Goal: Transaction & Acquisition: Purchase product/service

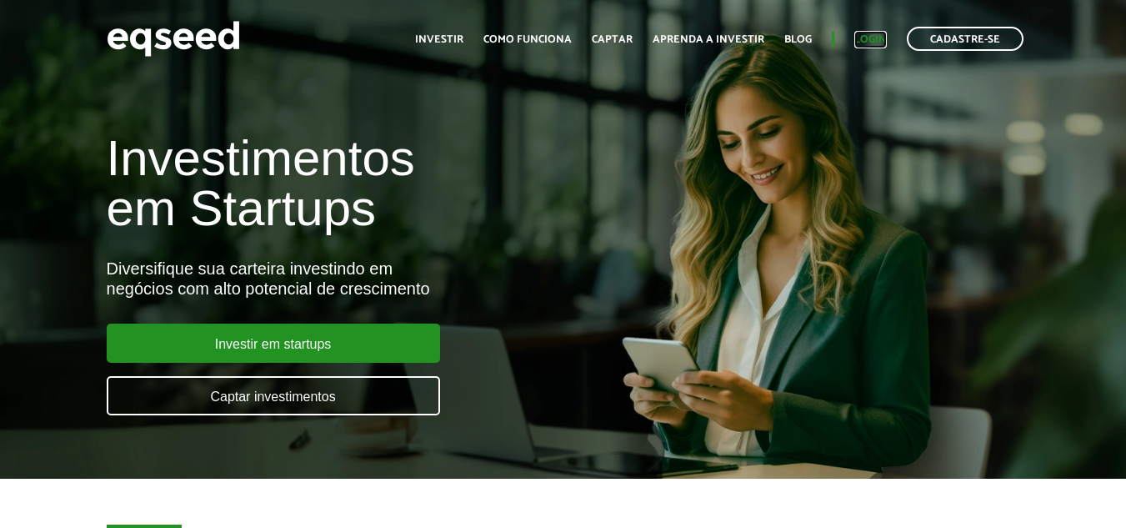
click at [875, 34] on link "Login" at bounding box center [870, 39] width 33 height 11
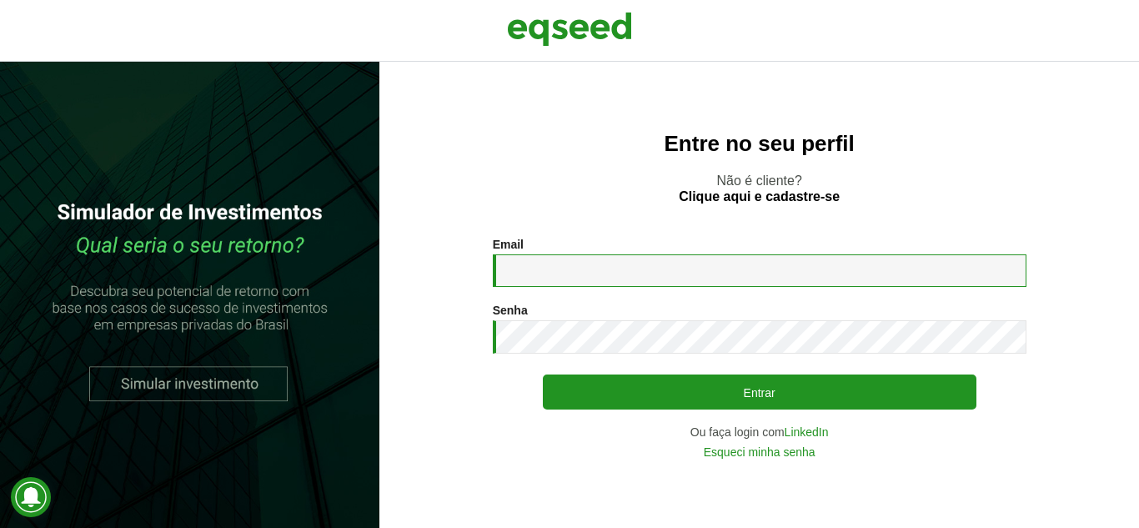
type input "**********"
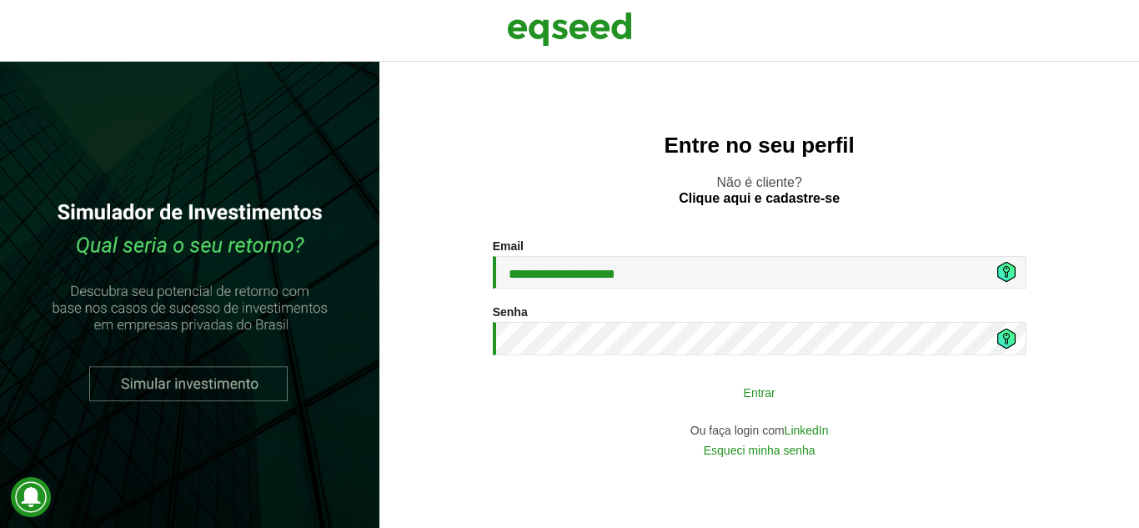
click at [695, 396] on button "Entrar" at bounding box center [759, 392] width 433 height 32
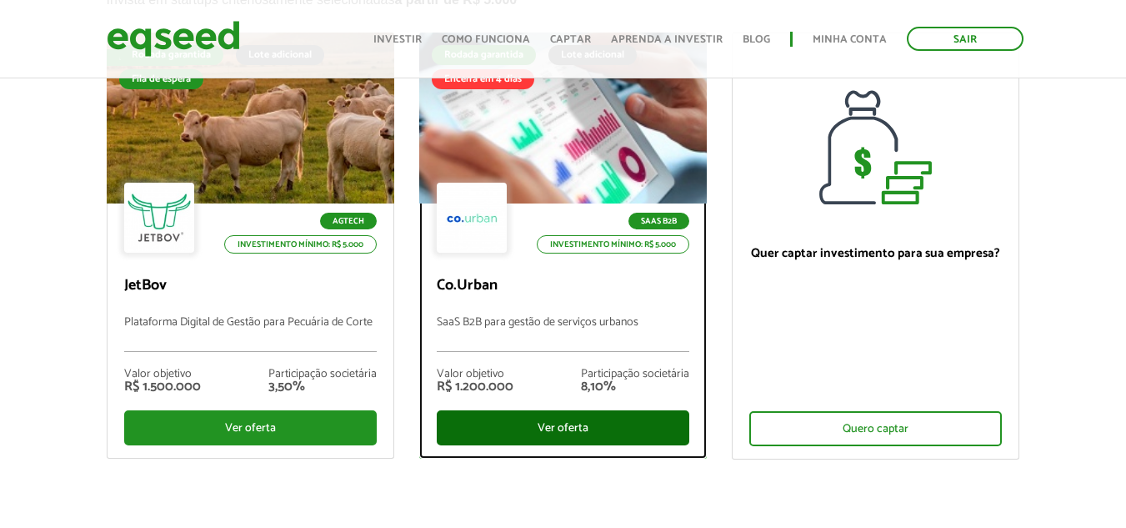
click at [567, 418] on div "Ver oferta" at bounding box center [563, 427] width 253 height 35
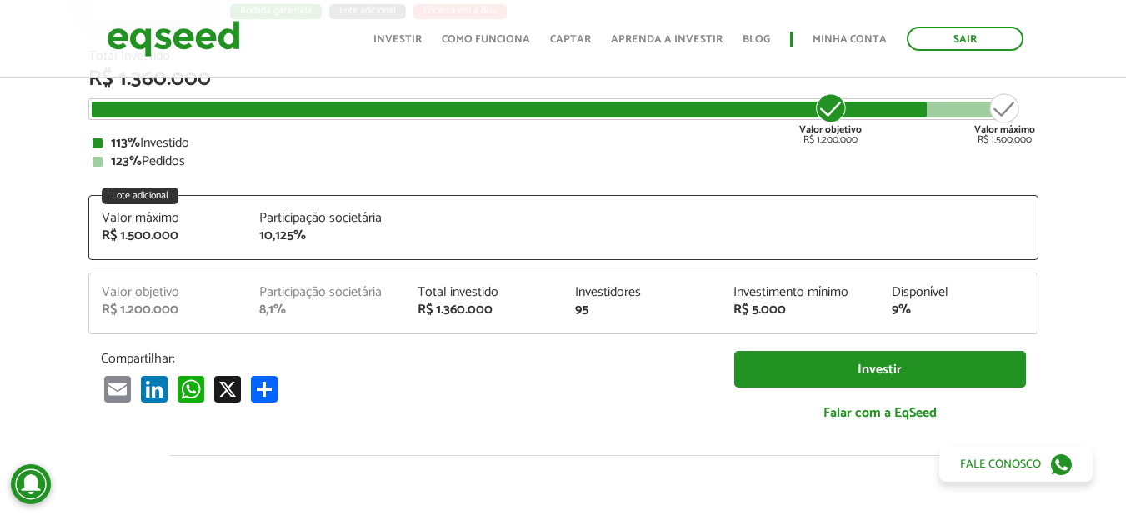
scroll to position [333, 0]
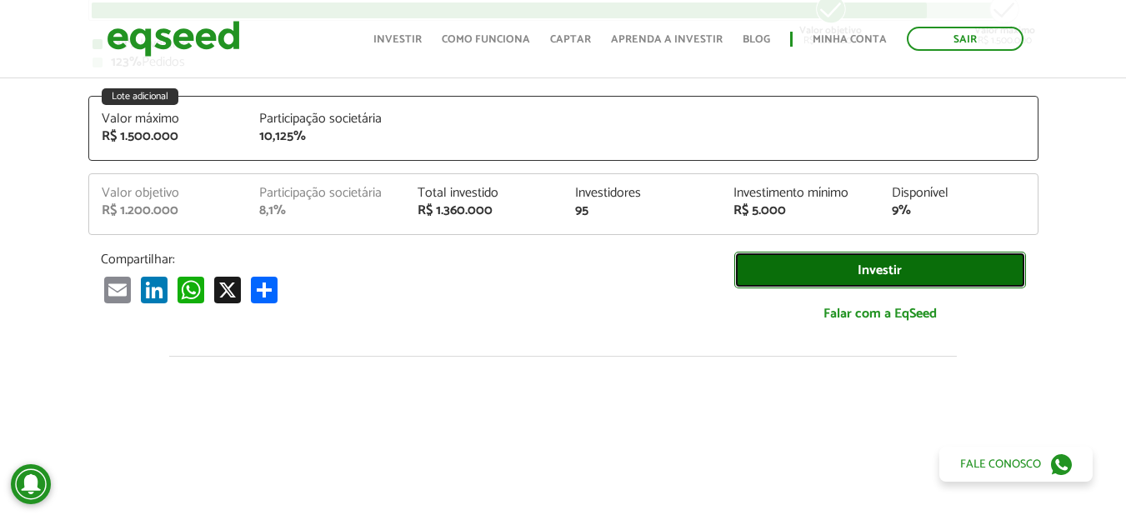
click at [769, 272] on link "Investir" at bounding box center [880, 271] width 292 height 38
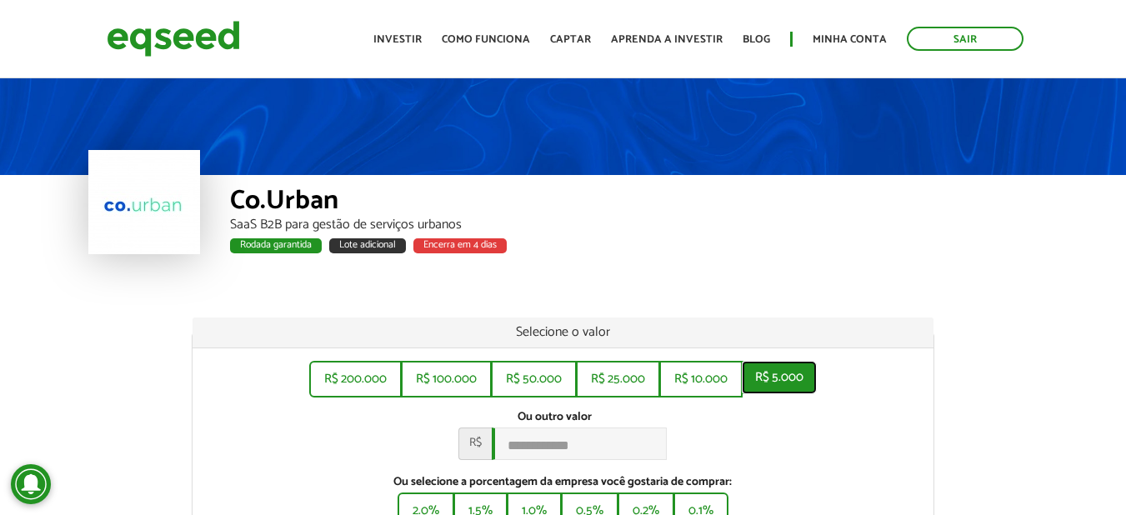
click at [782, 379] on button "R$ 5.000" at bounding box center [779, 377] width 75 height 33
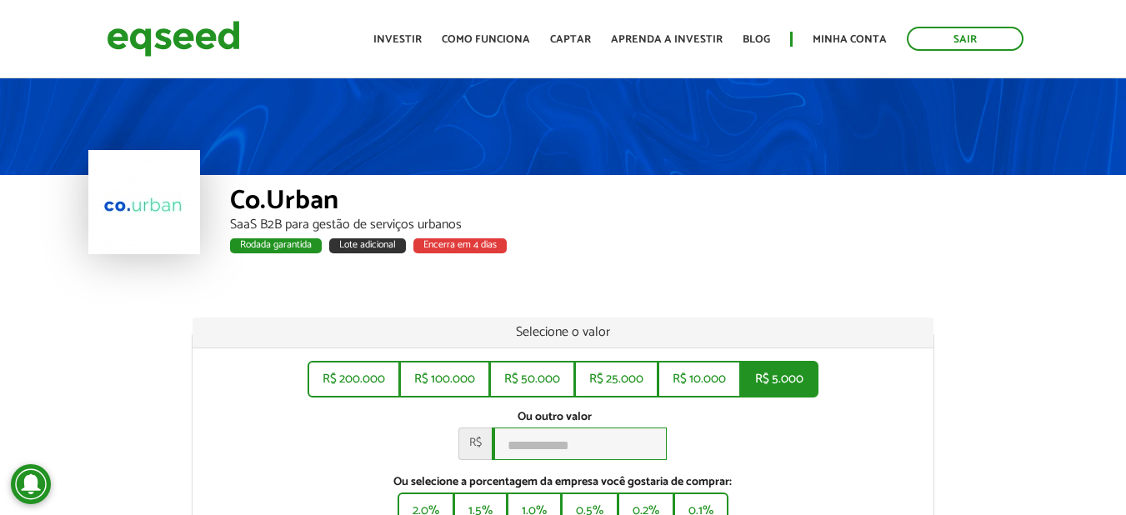
type input "*****"
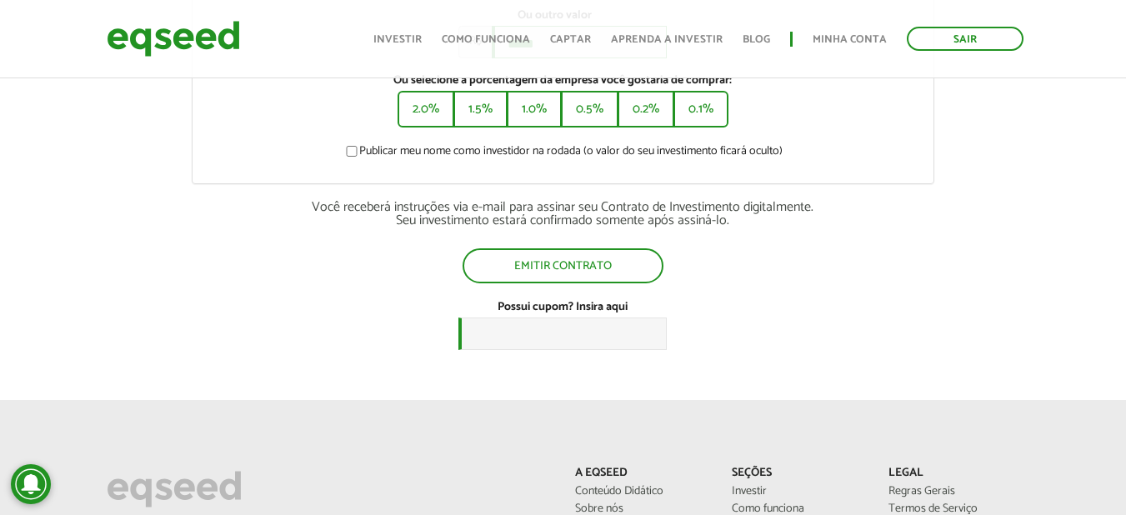
scroll to position [417, 0]
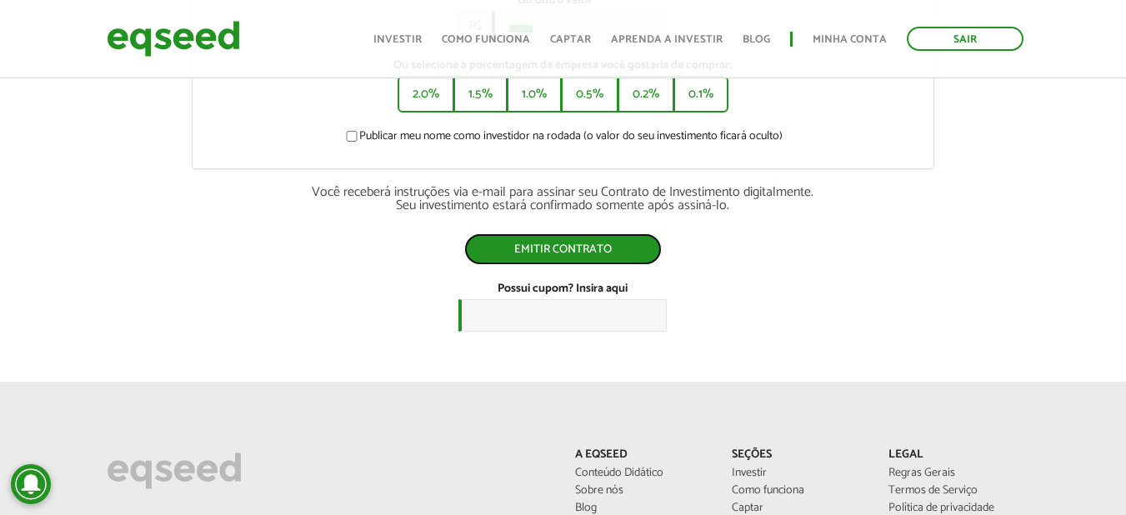
click at [613, 254] on button "Emitir contrato" at bounding box center [563, 249] width 198 height 32
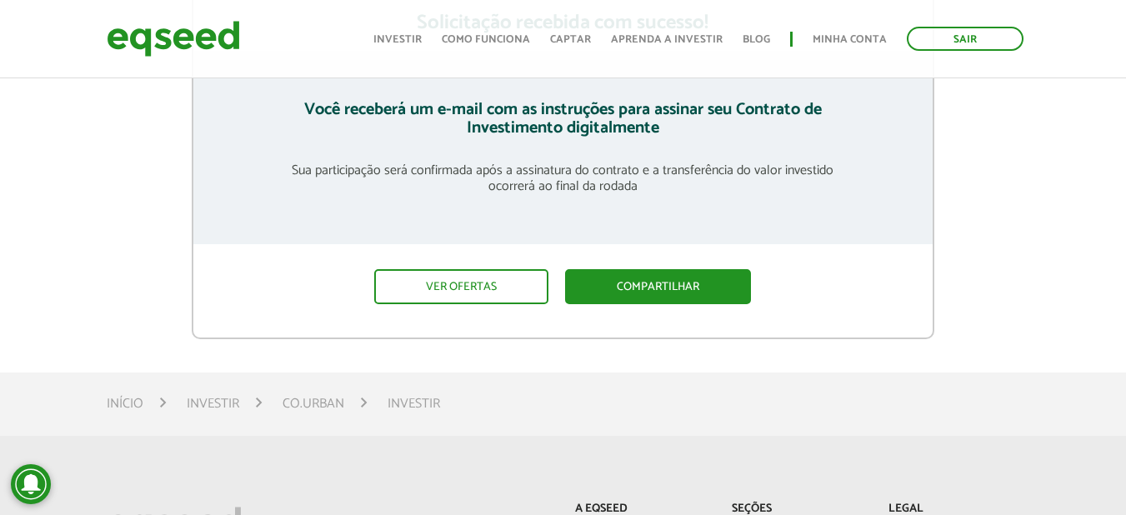
scroll to position [333, 0]
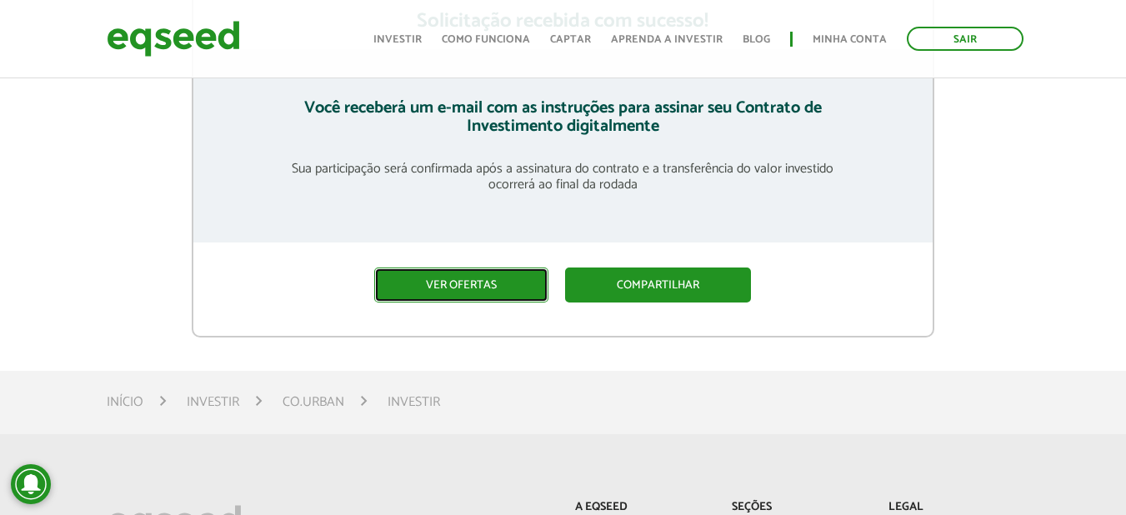
click at [448, 279] on link "Ver ofertas" at bounding box center [461, 285] width 174 height 35
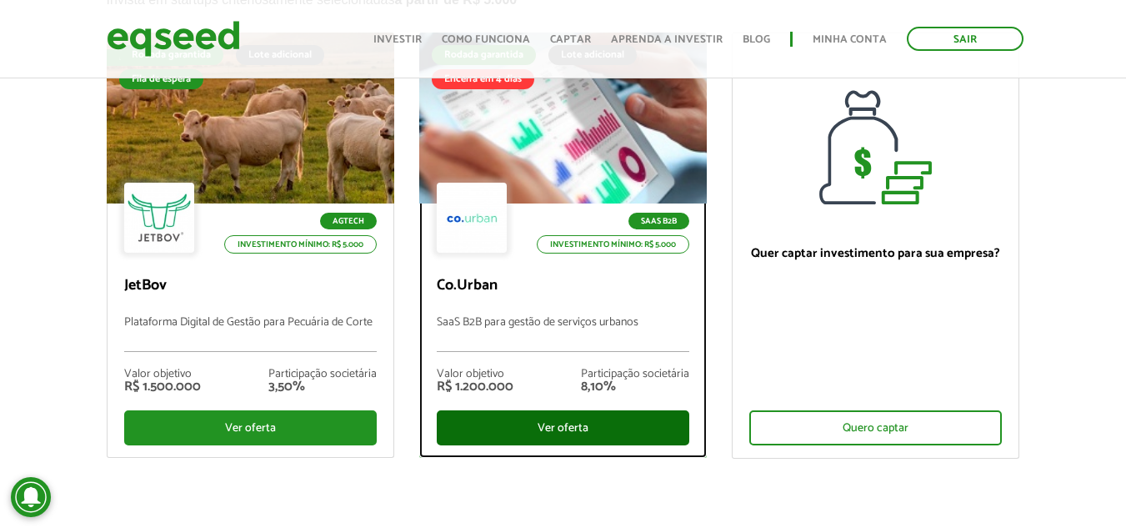
click at [540, 428] on div "Ver oferta" at bounding box center [563, 427] width 253 height 35
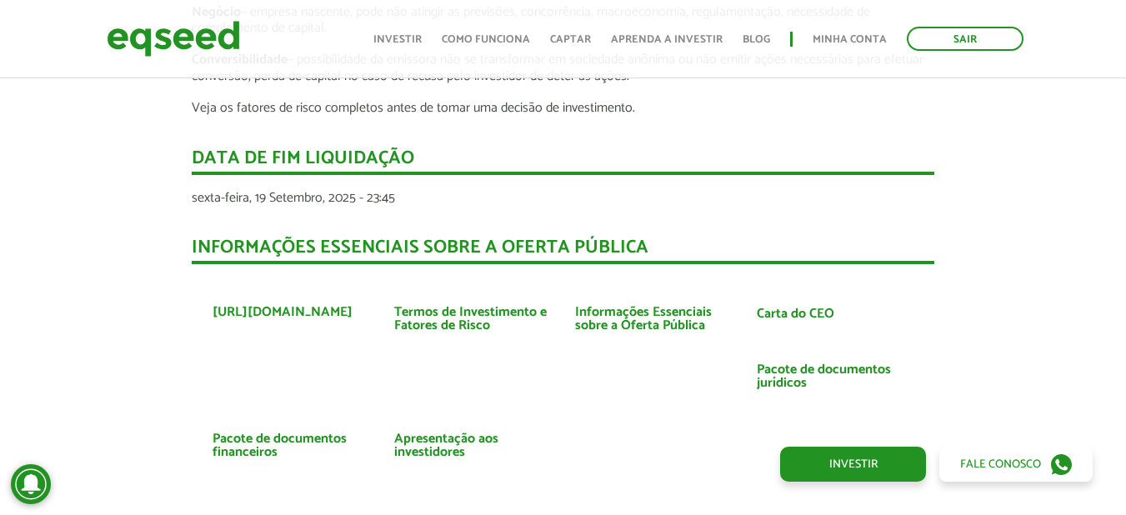
scroll to position [3334, 0]
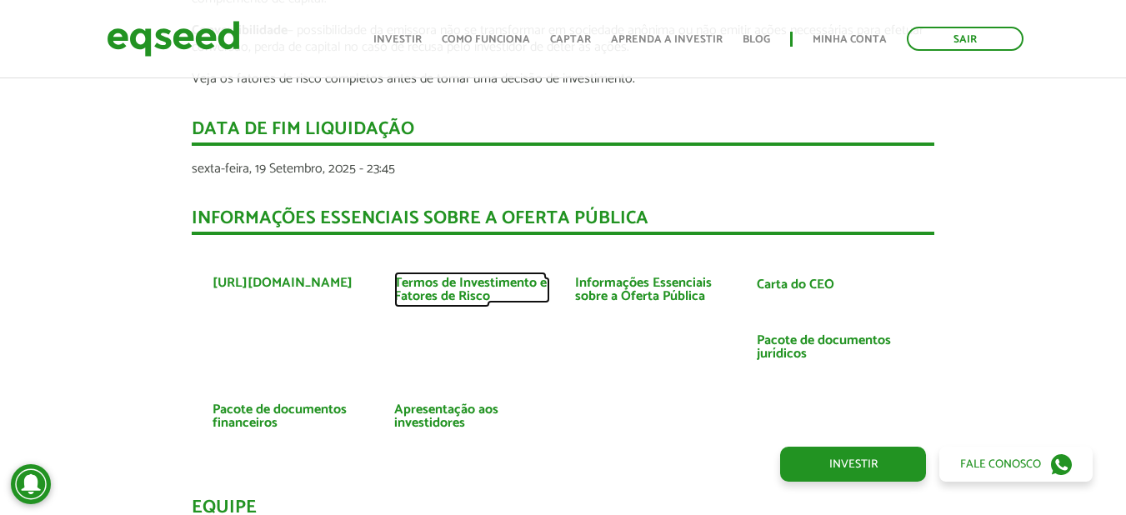
click at [468, 286] on link "Termos de Investimento e Fatores de Risco" at bounding box center [472, 290] width 157 height 27
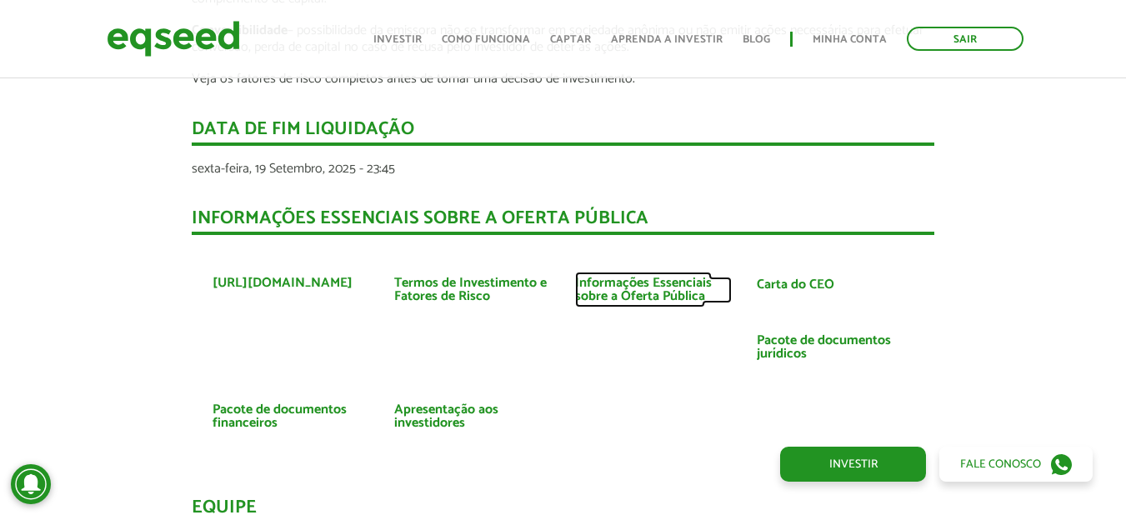
click at [624, 282] on link "Informações Essenciais sobre a Oferta Pública" at bounding box center [653, 290] width 157 height 27
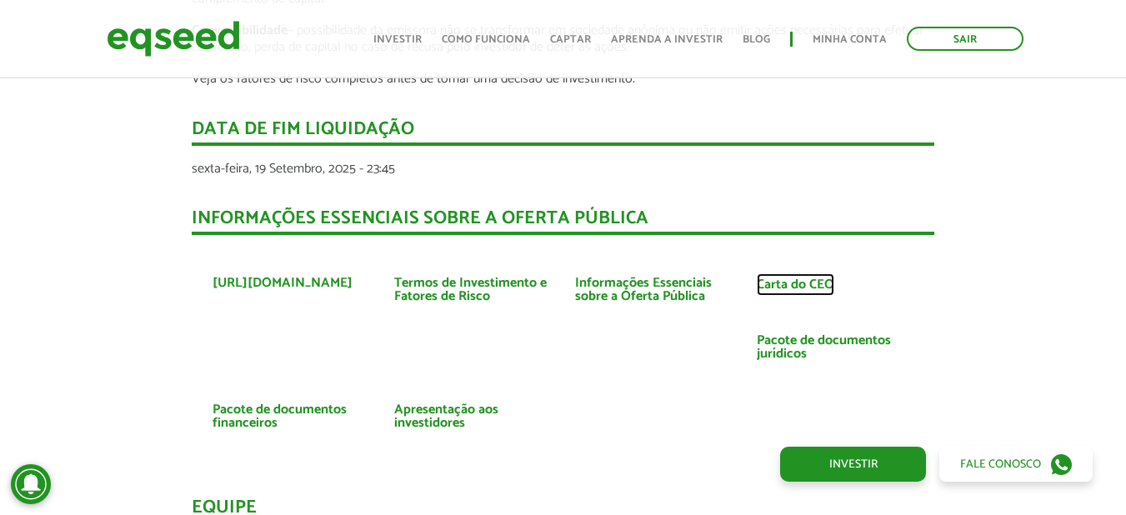
click at [783, 282] on link "Carta do CEO" at bounding box center [796, 284] width 78 height 13
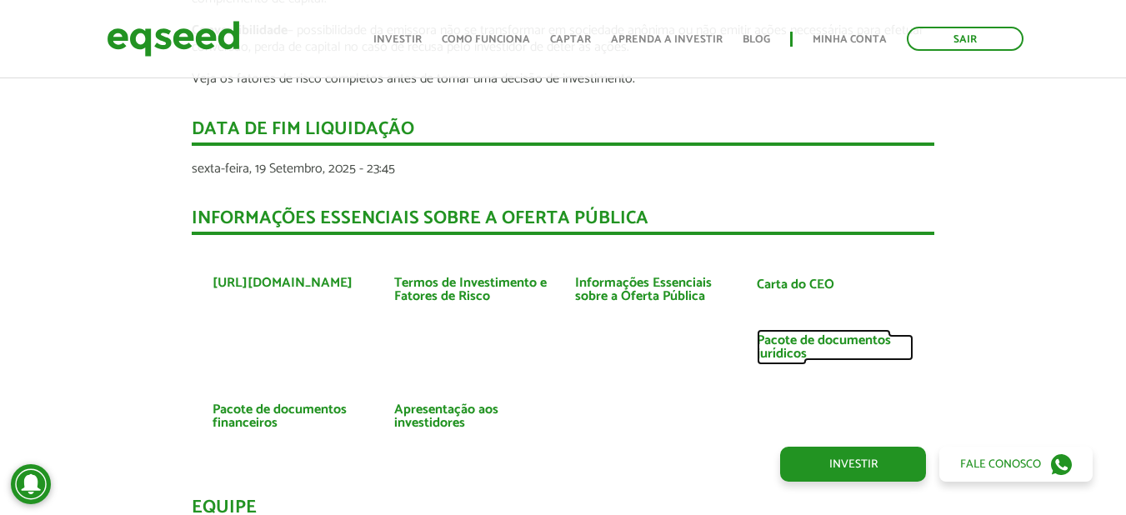
click at [794, 343] on link "Pacote de documentos jurídicos" at bounding box center [835, 347] width 157 height 27
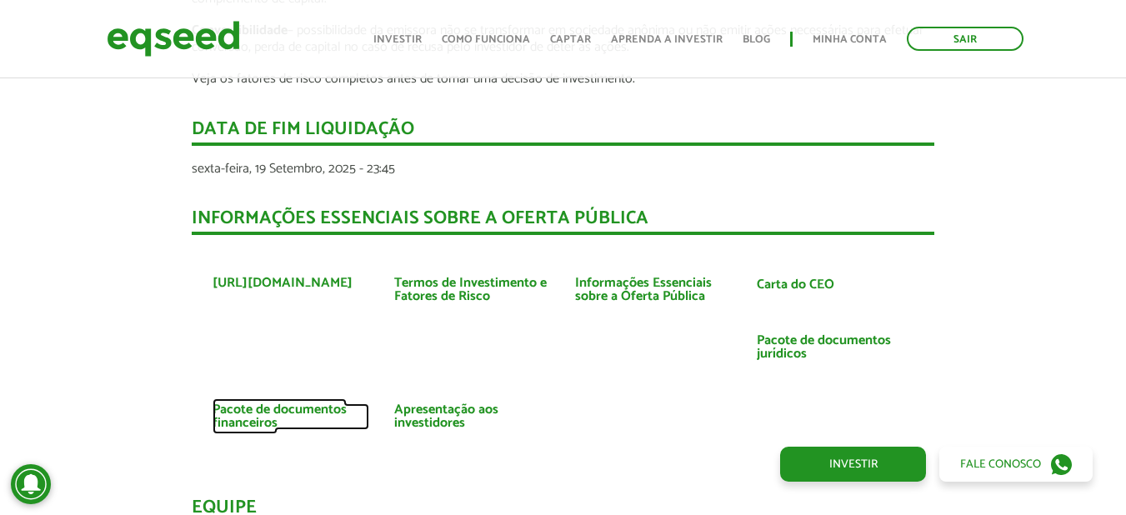
click at [255, 408] on link "Pacote de documentos financeiros" at bounding box center [291, 416] width 157 height 27
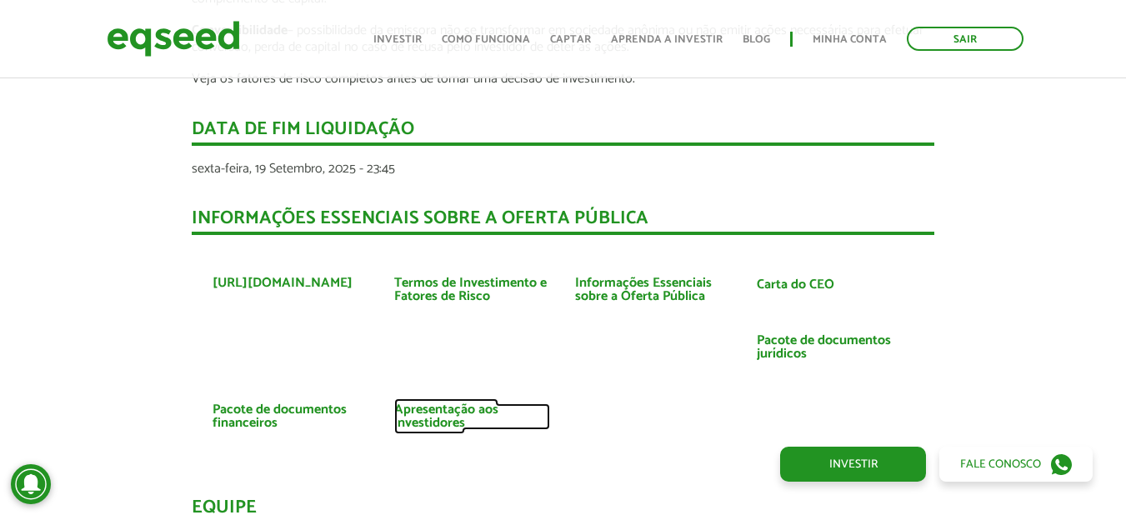
click at [433, 411] on link "Apresentação aos investidores" at bounding box center [472, 416] width 157 height 27
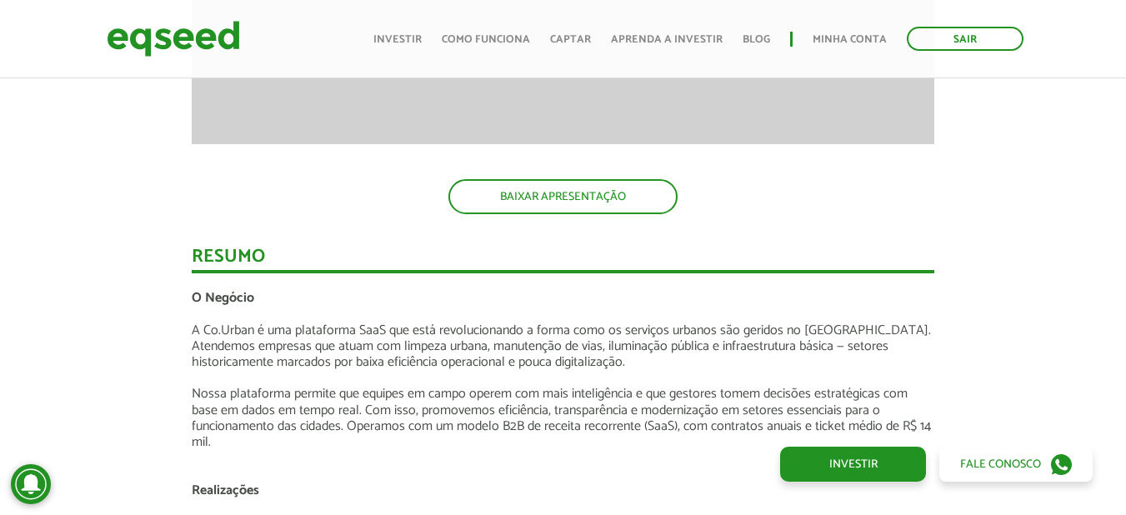
scroll to position [2084, 0]
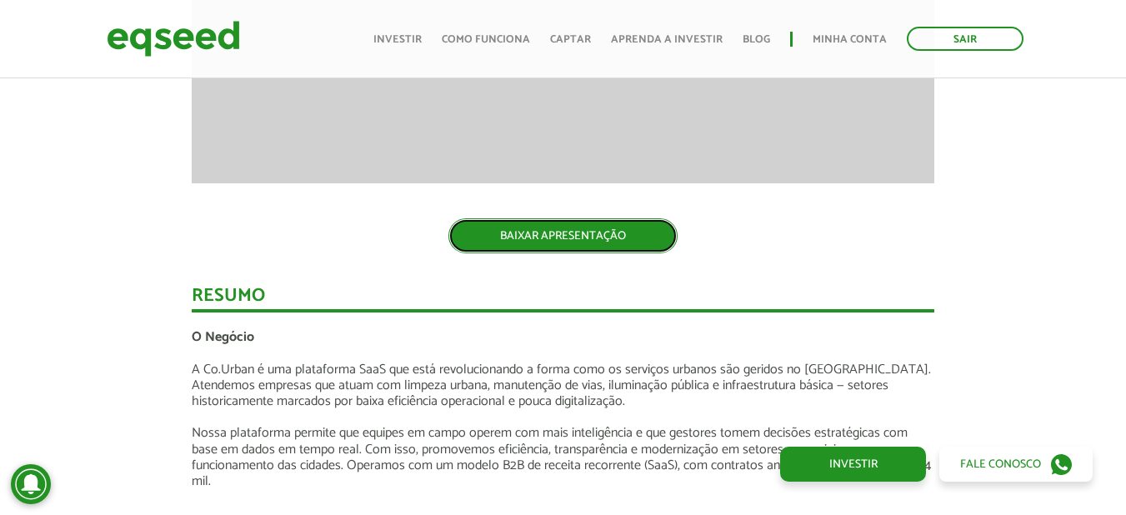
click at [558, 234] on link "BAIXAR APRESENTAÇÃO" at bounding box center [562, 235] width 229 height 35
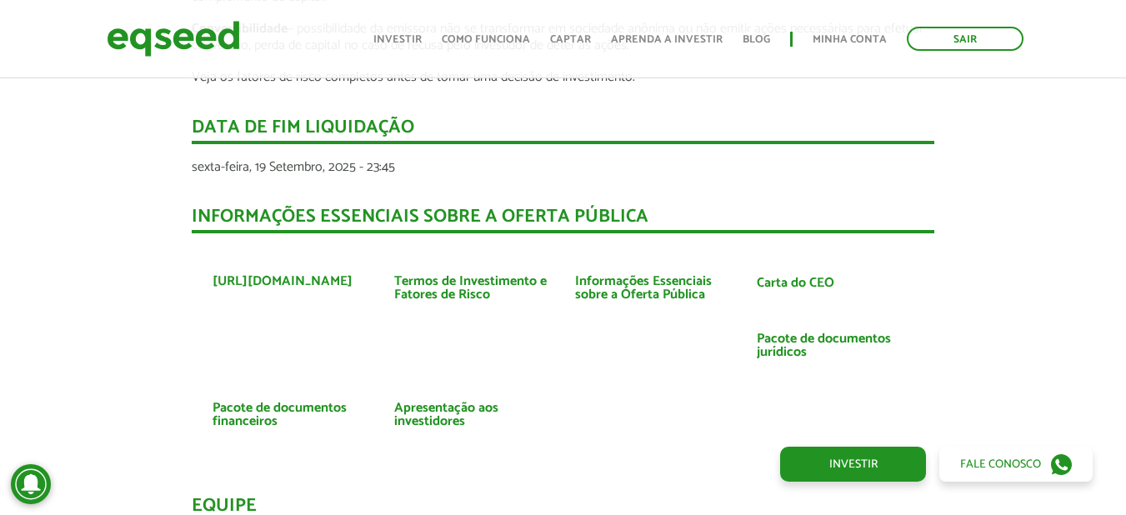
scroll to position [3417, 0]
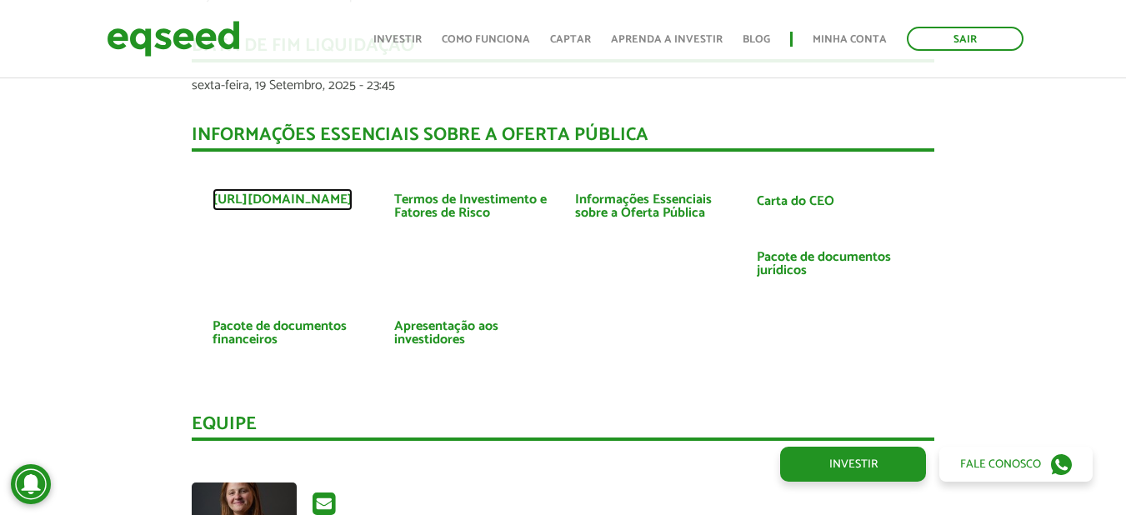
click at [353, 195] on link "https://www.courban.com.br/" at bounding box center [283, 199] width 140 height 13
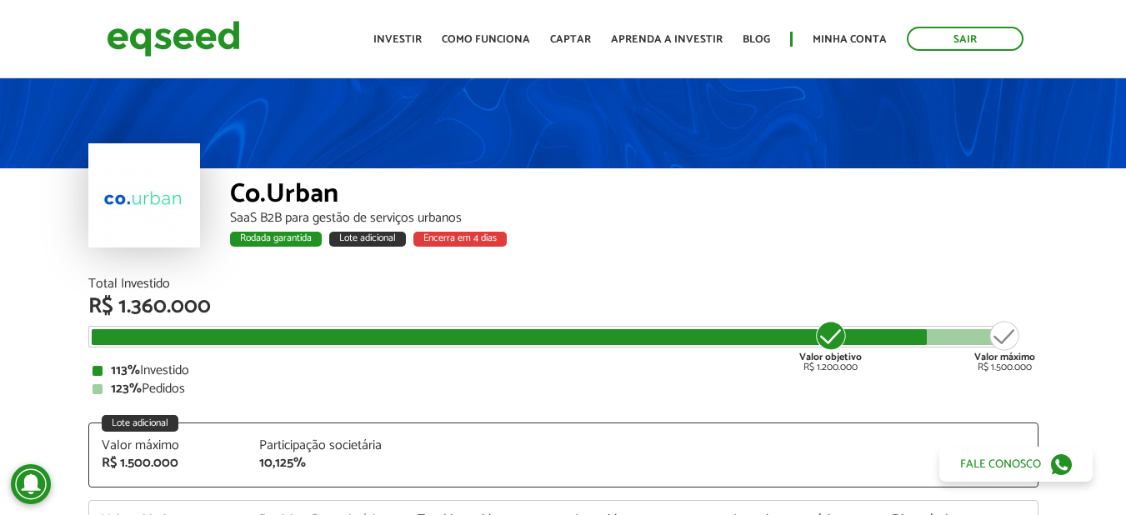
scroll to position [0, 0]
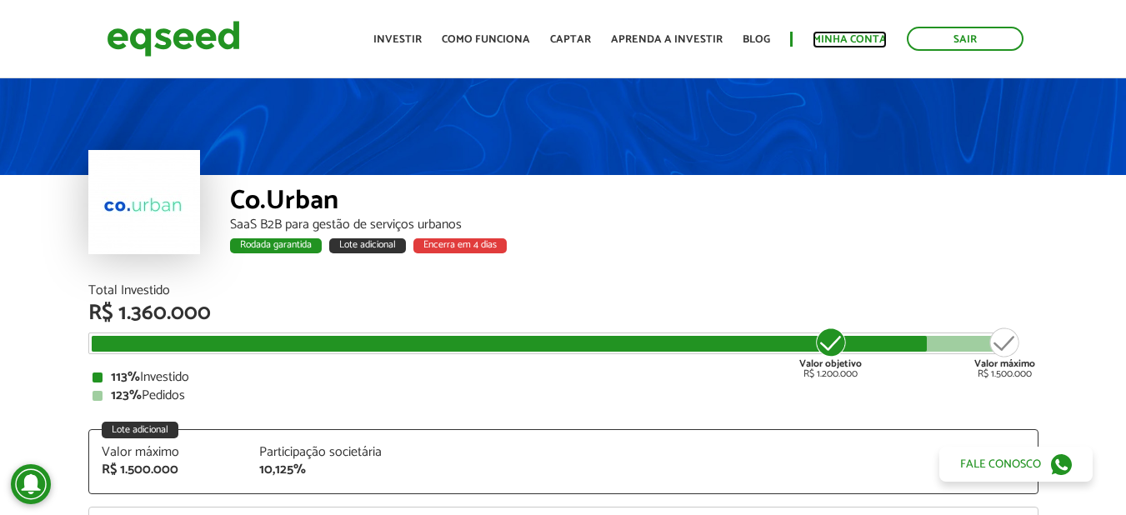
click at [837, 34] on link "Minha conta" at bounding box center [850, 39] width 74 height 11
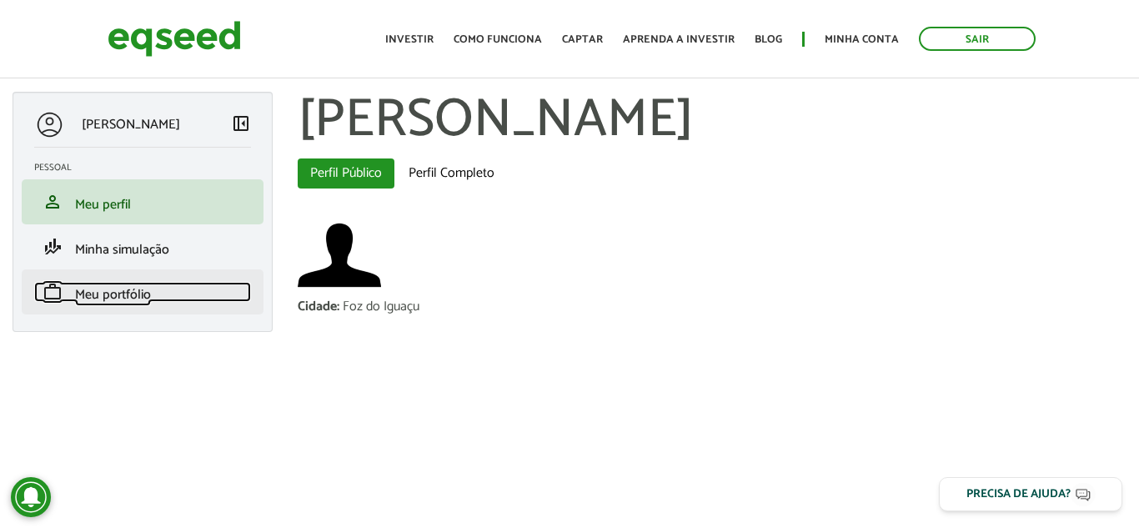
click at [110, 291] on span "Meu portfólio" at bounding box center [113, 294] width 76 height 23
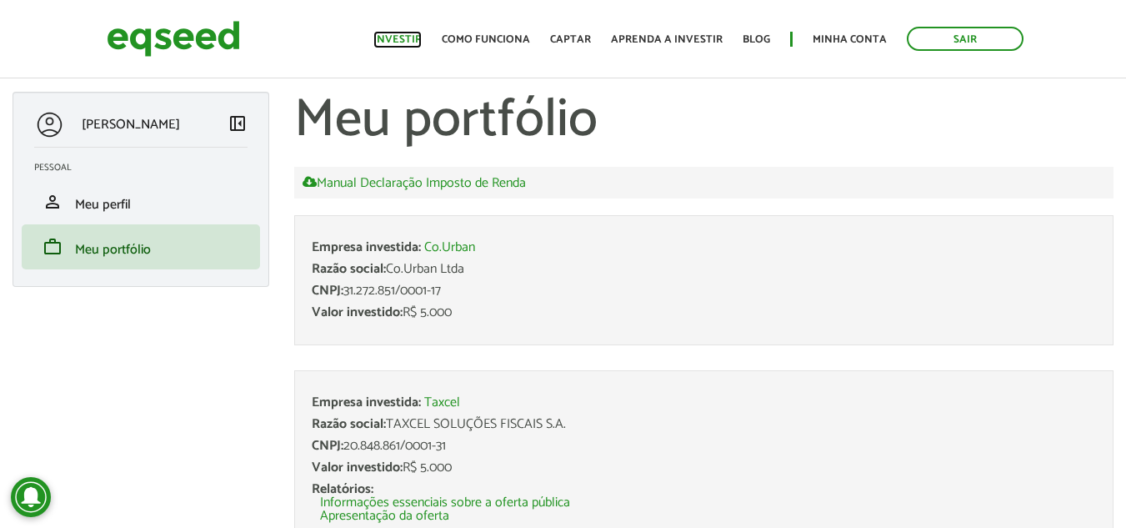
click at [420, 36] on link "Investir" at bounding box center [397, 39] width 48 height 11
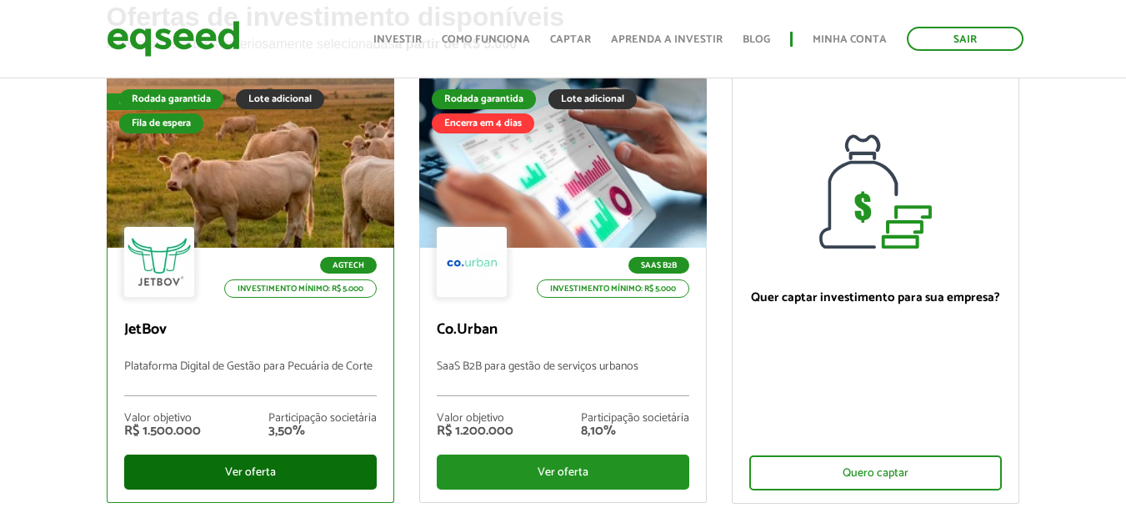
scroll to position [167, 0]
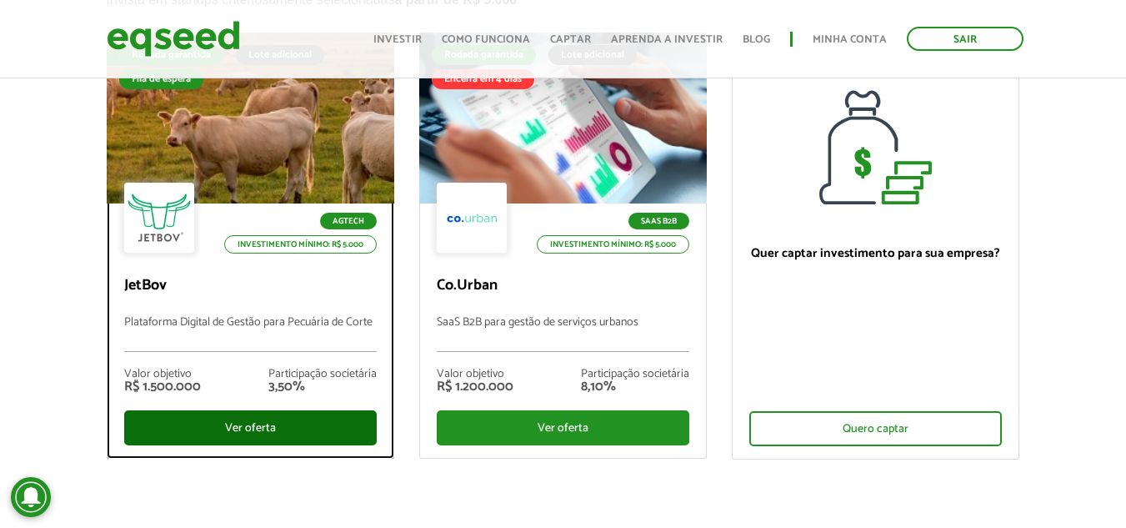
click at [268, 423] on div "Ver oferta" at bounding box center [250, 427] width 253 height 35
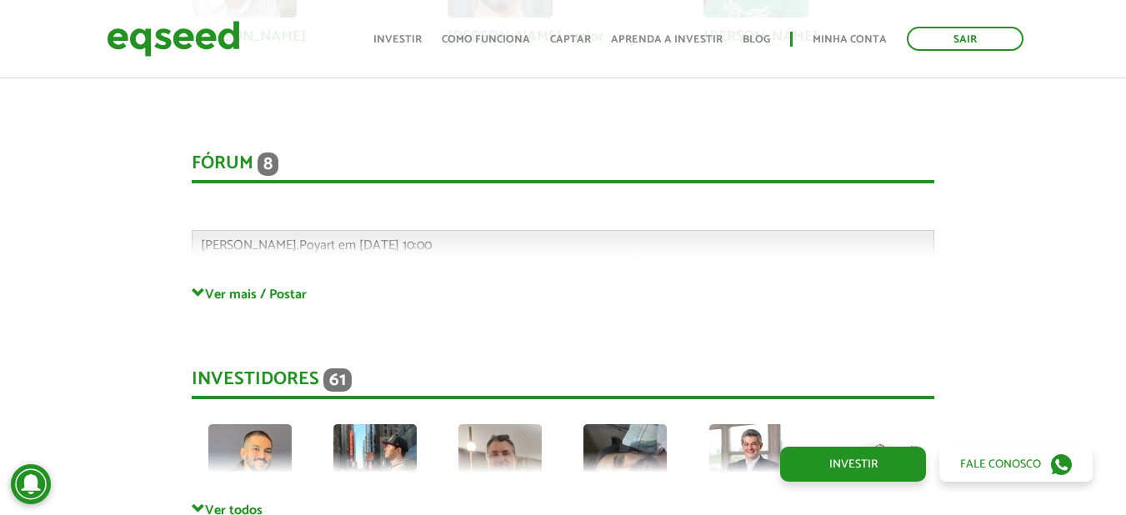
scroll to position [4376, 0]
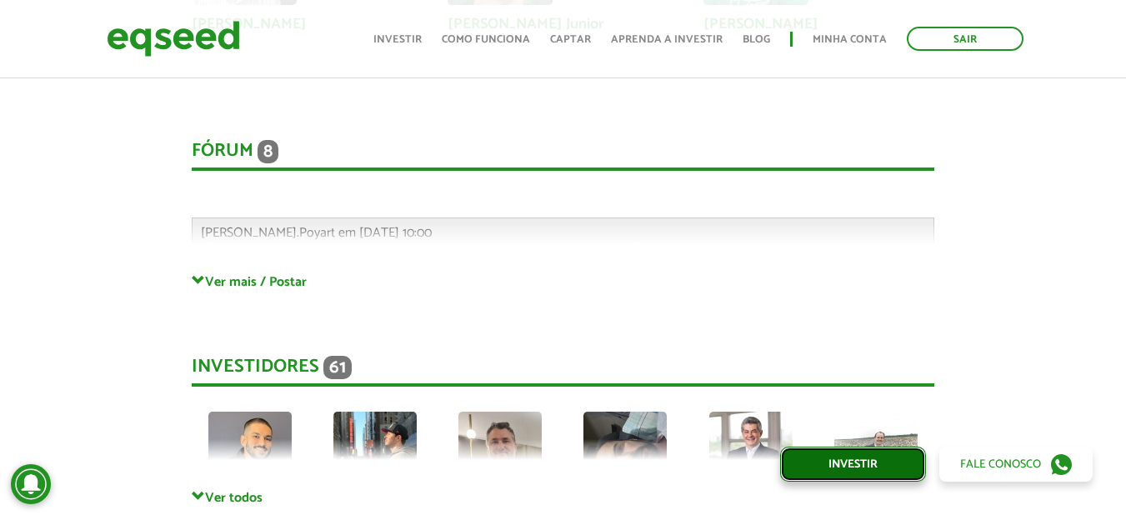
click at [812, 463] on link "Investir" at bounding box center [853, 464] width 146 height 35
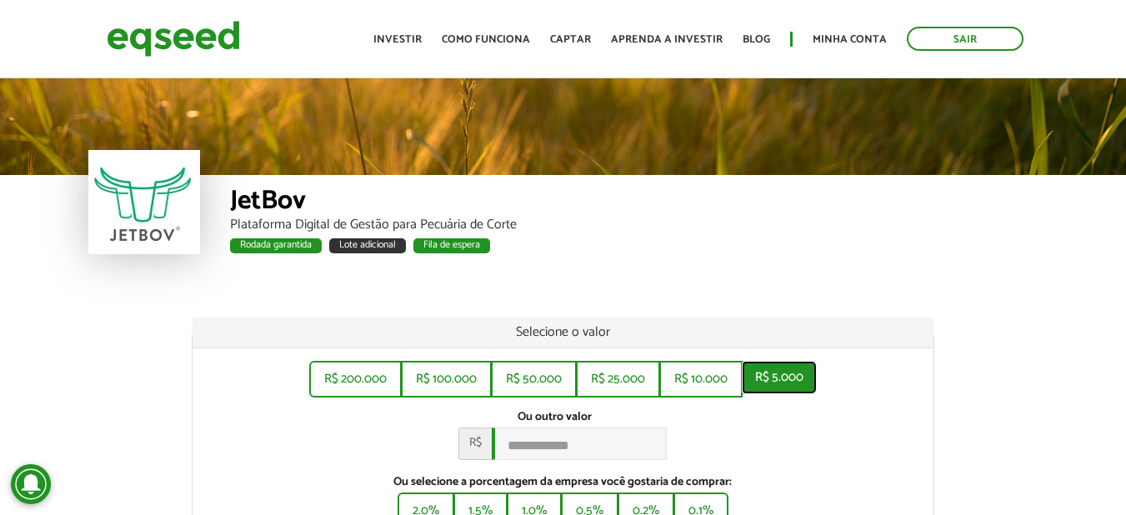
click at [799, 383] on button "R$ 5.000" at bounding box center [779, 377] width 75 height 33
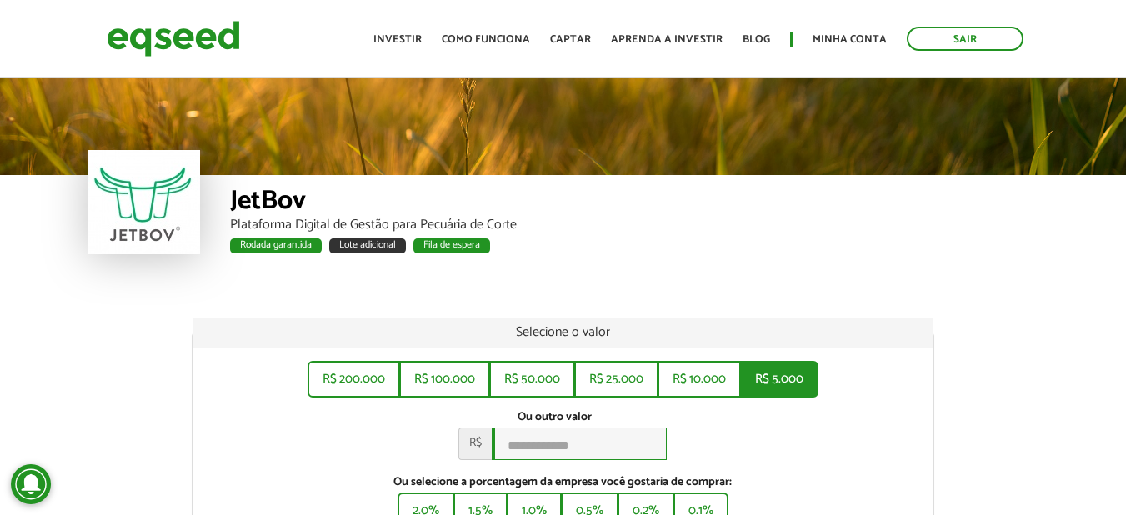
type input "*****"
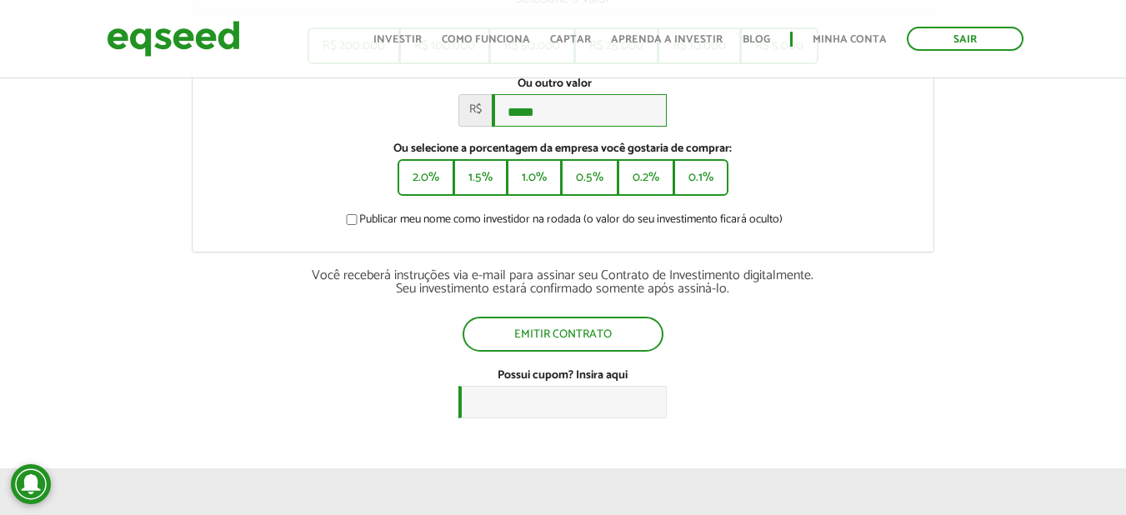
scroll to position [417, 0]
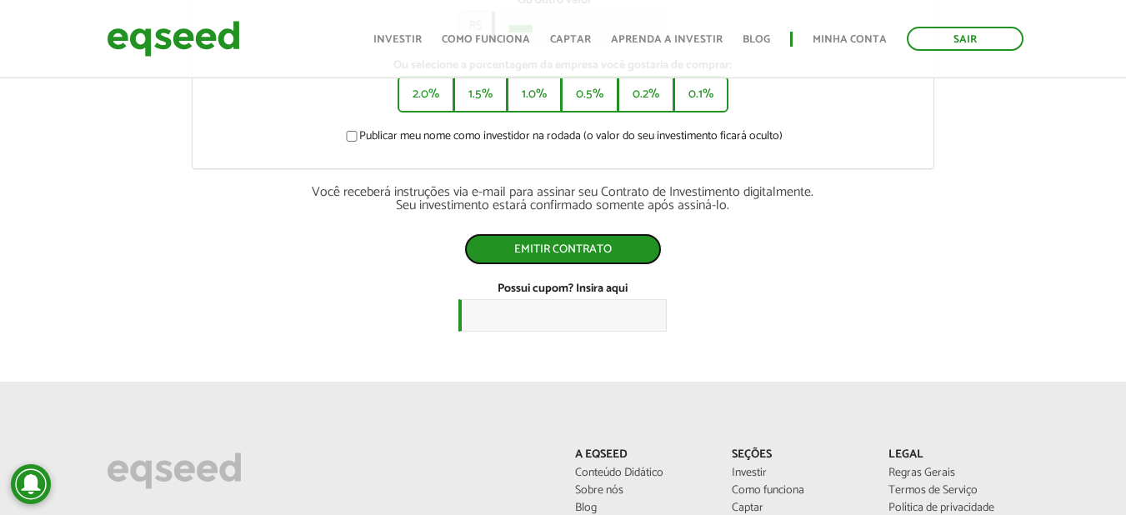
click at [574, 256] on button "Emitir contrato" at bounding box center [563, 249] width 198 height 32
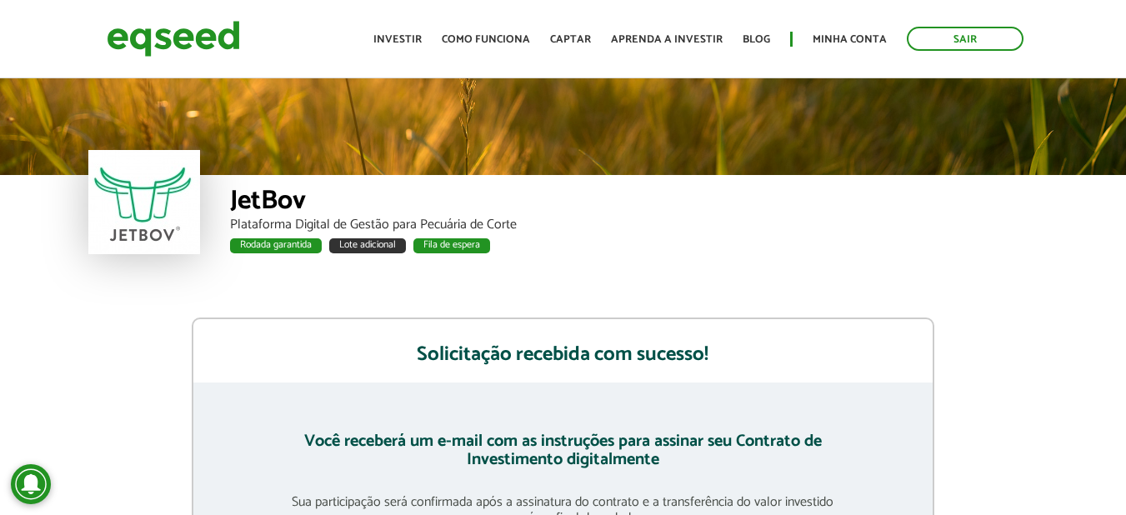
scroll to position [417, 0]
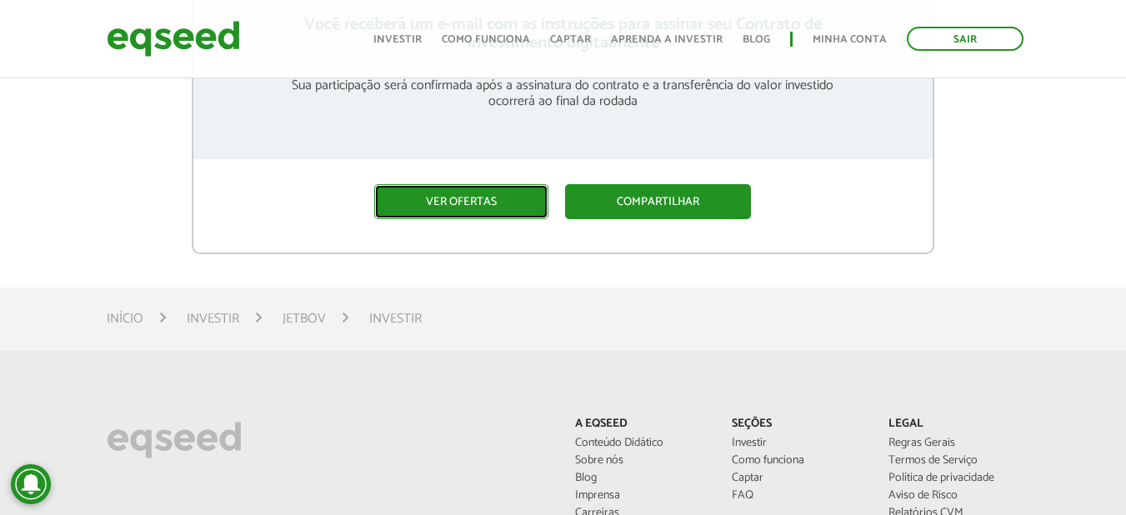
click at [471, 198] on link "Ver ofertas" at bounding box center [461, 201] width 174 height 35
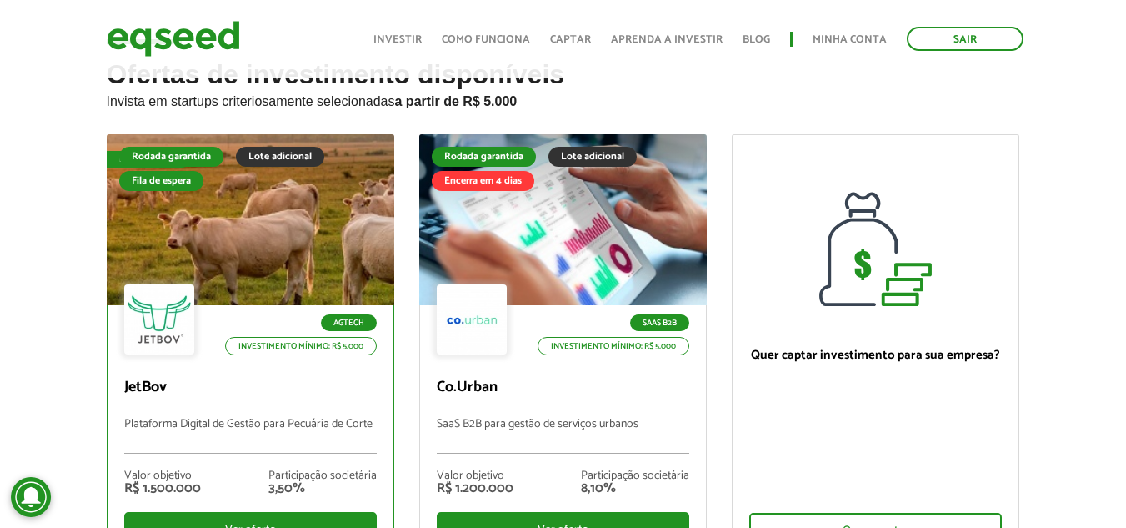
scroll to position [167, 0]
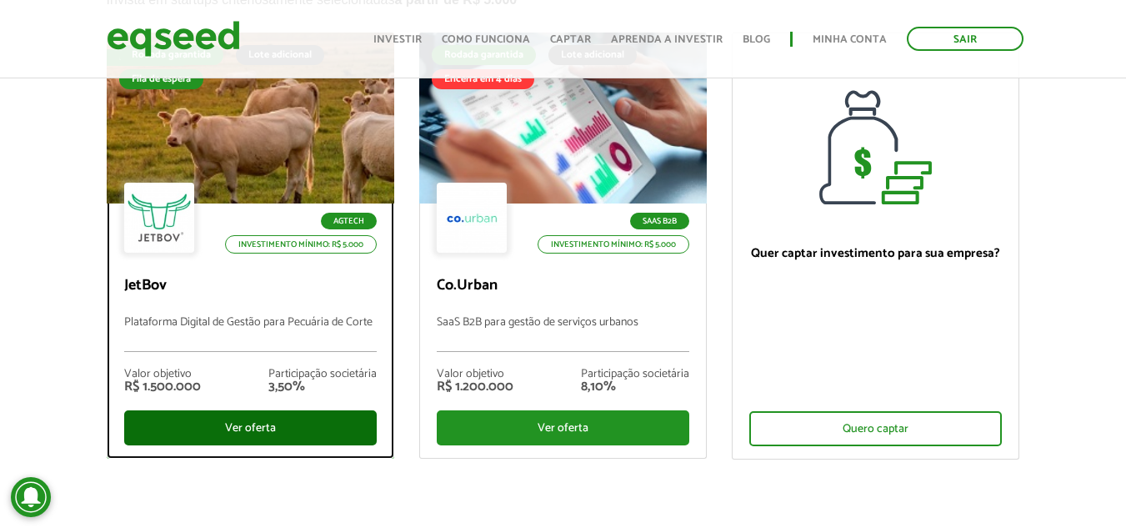
click at [270, 423] on div "Ver oferta" at bounding box center [250, 427] width 253 height 35
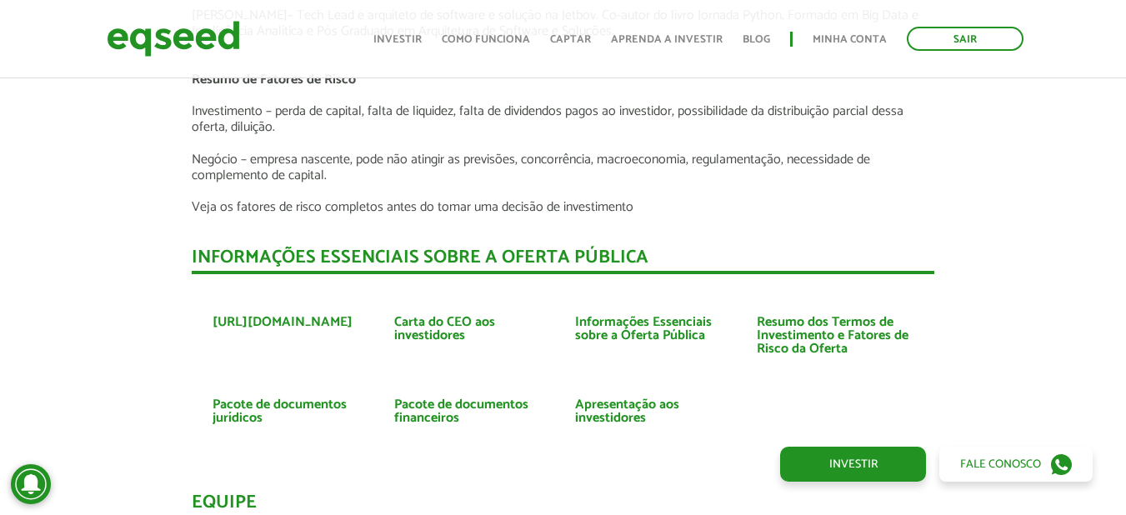
scroll to position [3709, 0]
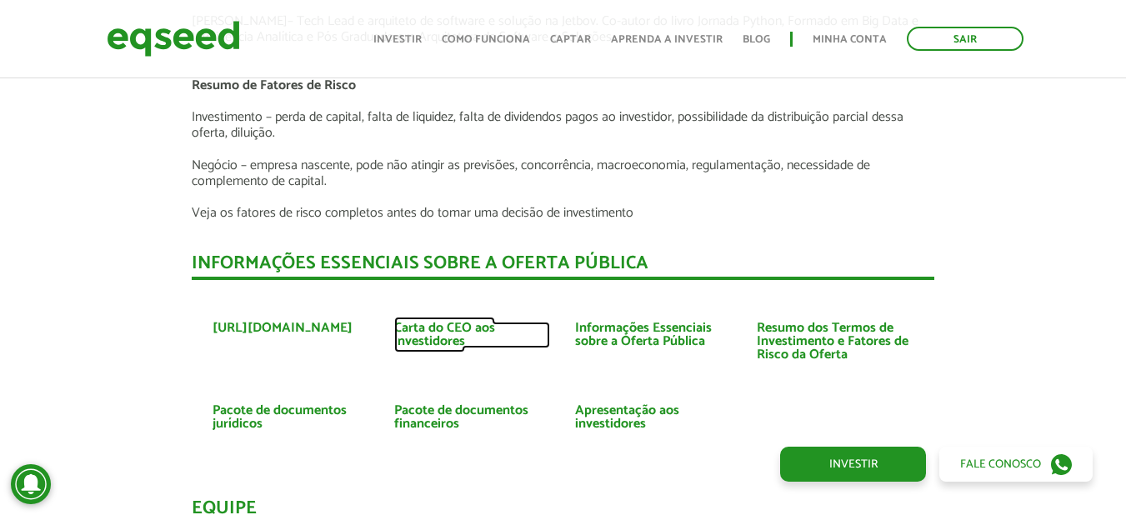
click at [446, 322] on link "Carta do CEO aos investidores" at bounding box center [472, 335] width 157 height 27
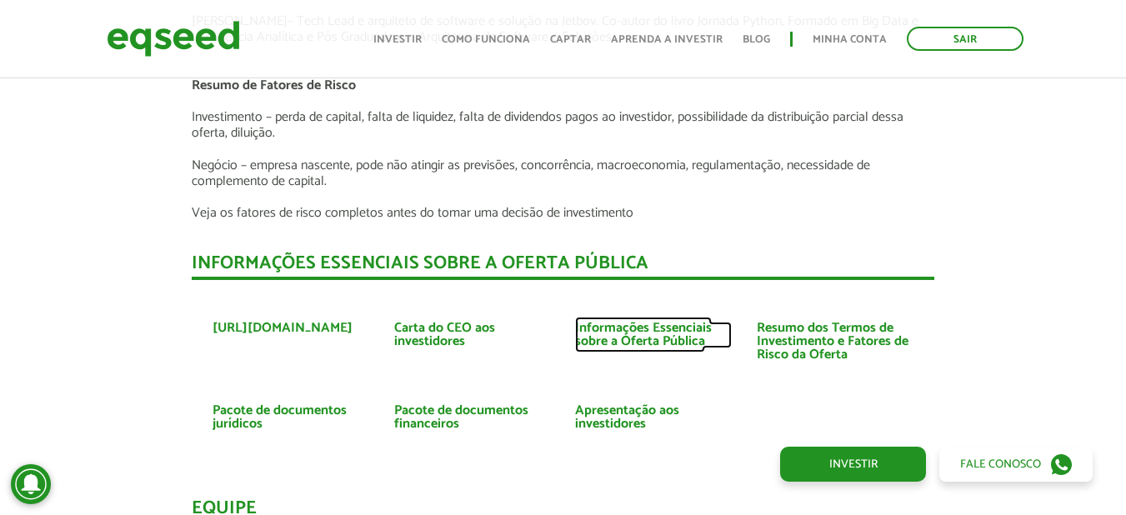
click at [602, 322] on link "Informações Essenciais sobre a Oferta Pública" at bounding box center [653, 335] width 157 height 27
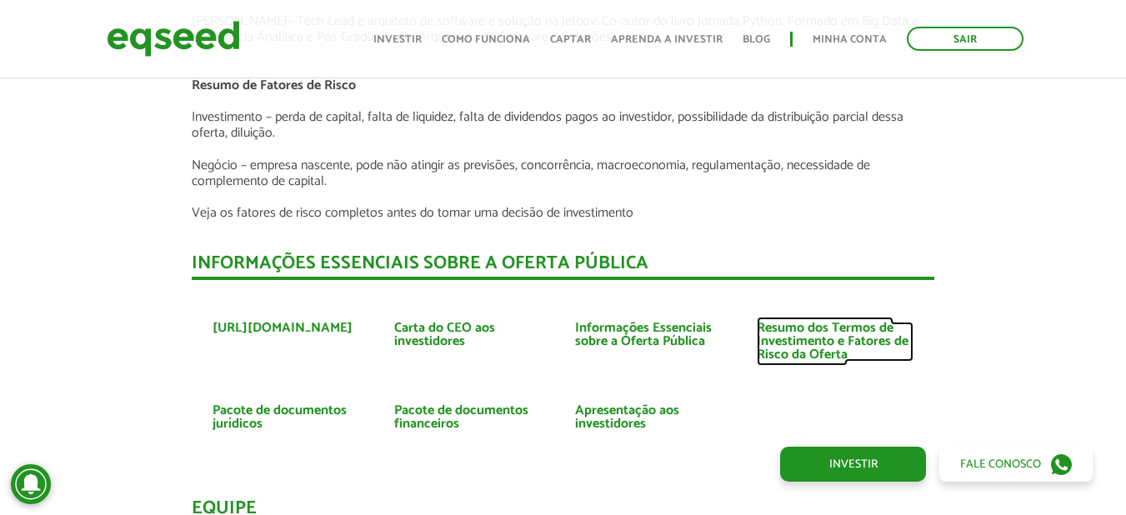
click at [795, 328] on link "Resumo dos Termos de Investimento e Fatores de Risco da Oferta" at bounding box center [835, 342] width 157 height 40
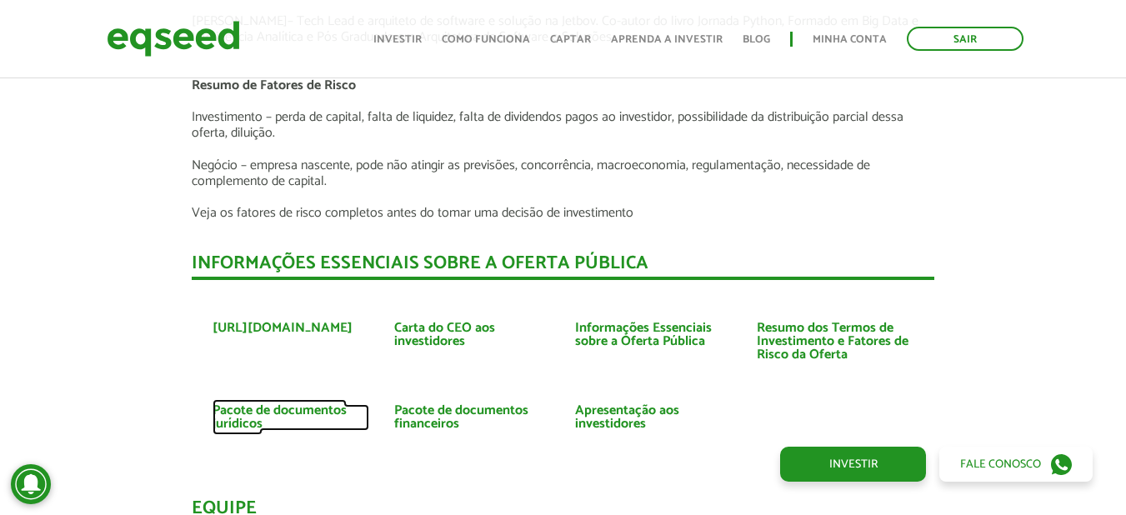
click at [246, 404] on link "Pacote de documentos jurídicos" at bounding box center [291, 417] width 157 height 27
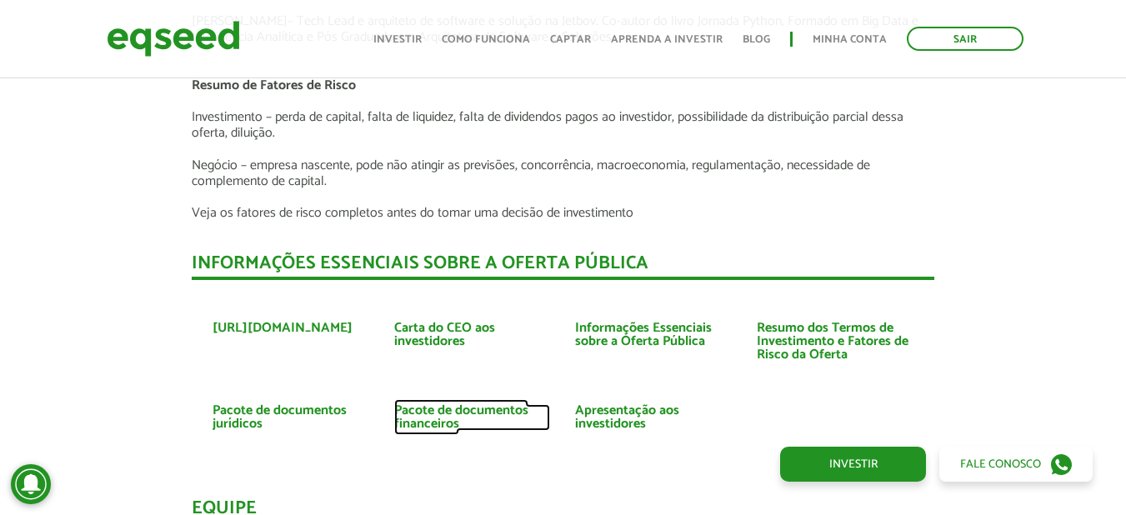
click at [425, 404] on link "Pacote de documentos financeiros" at bounding box center [472, 417] width 157 height 27
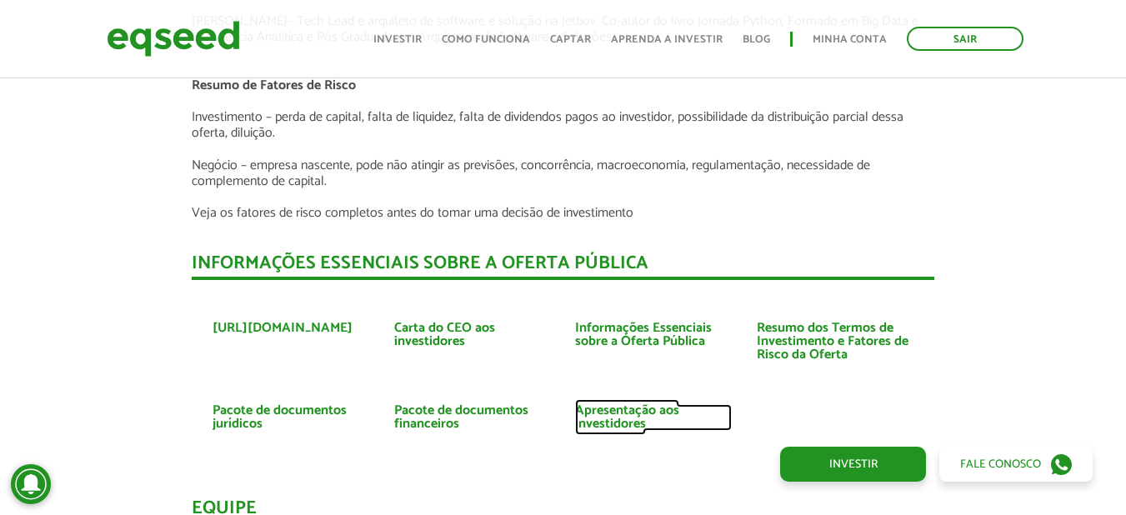
click at [598, 404] on link "Apresentação aos investidores" at bounding box center [653, 417] width 157 height 27
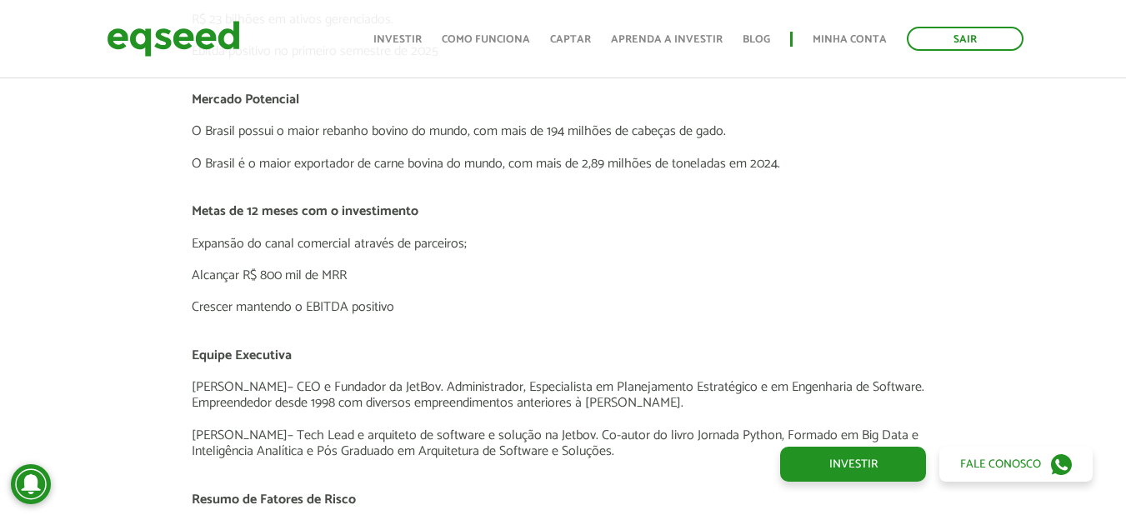
scroll to position [3292, 0]
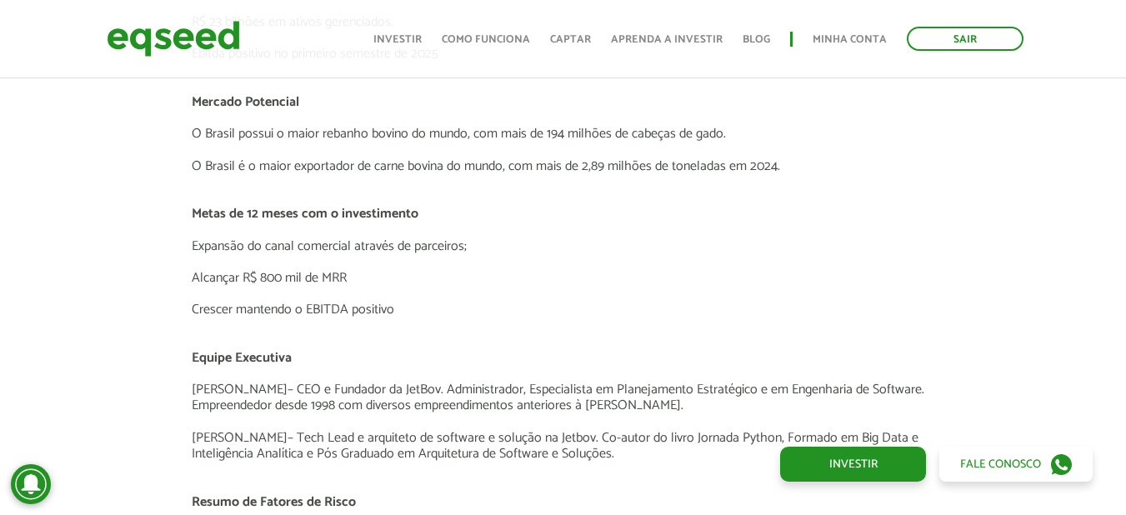
click at [851, 28] on ul "Início Investir Como funciona Captar Aprenda a investir Blog Minha conta Sair" at bounding box center [698, 39] width 667 height 24
click at [849, 34] on link "Minha conta" at bounding box center [850, 39] width 74 height 11
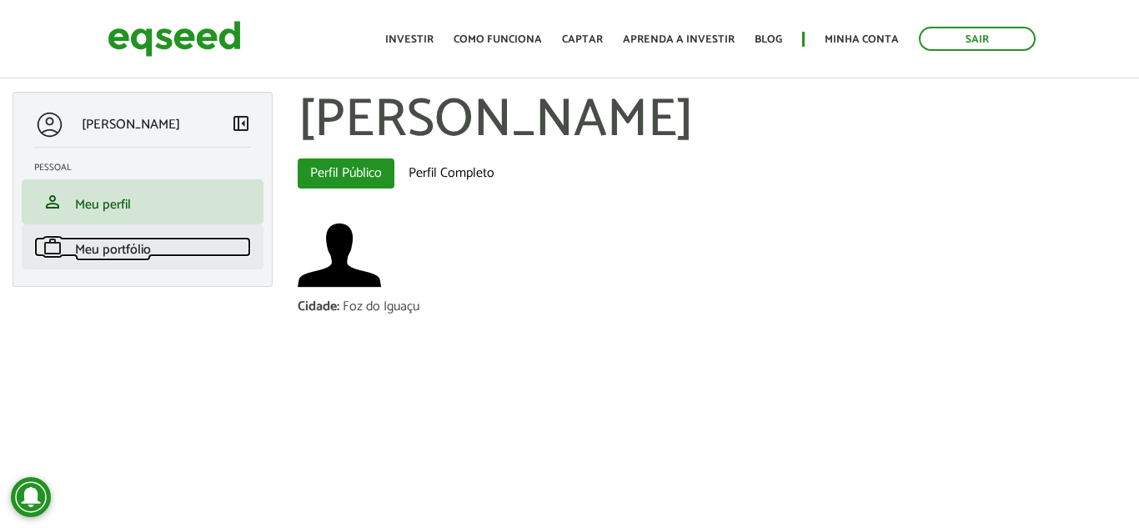
click at [116, 245] on span "Meu portfólio" at bounding box center [113, 249] width 76 height 23
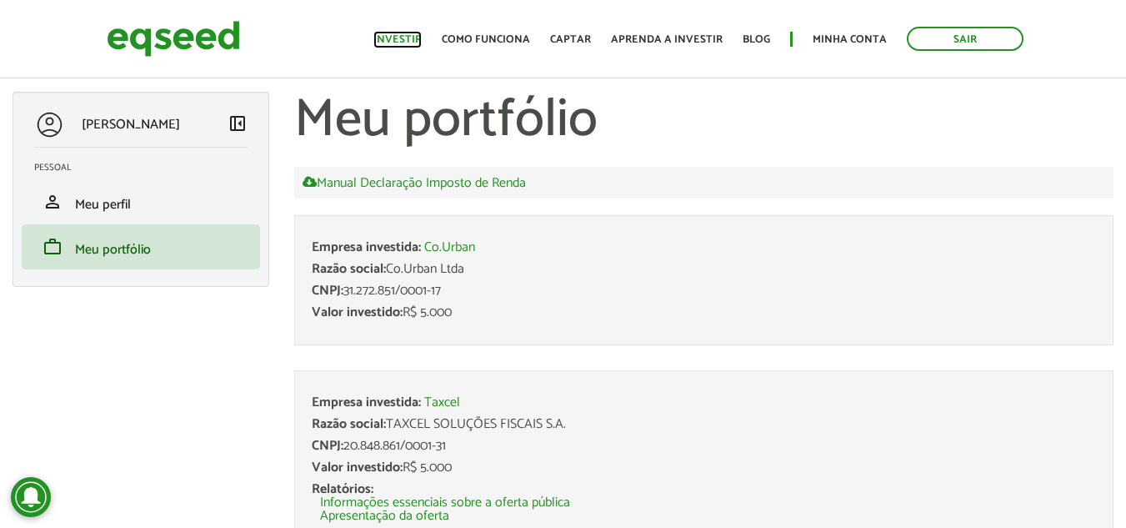
click at [412, 34] on link "Investir" at bounding box center [397, 39] width 48 height 11
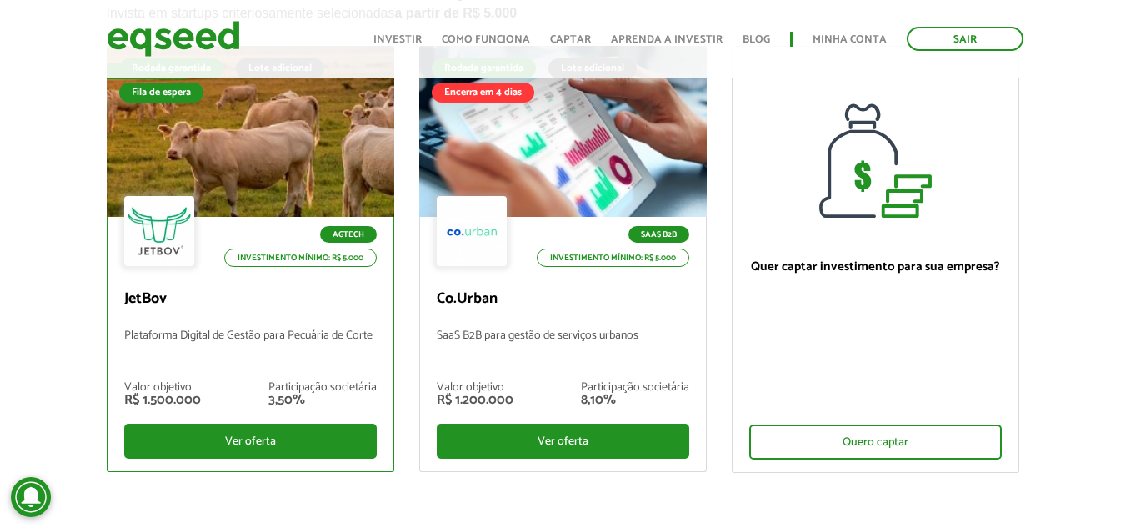
scroll to position [250, 0]
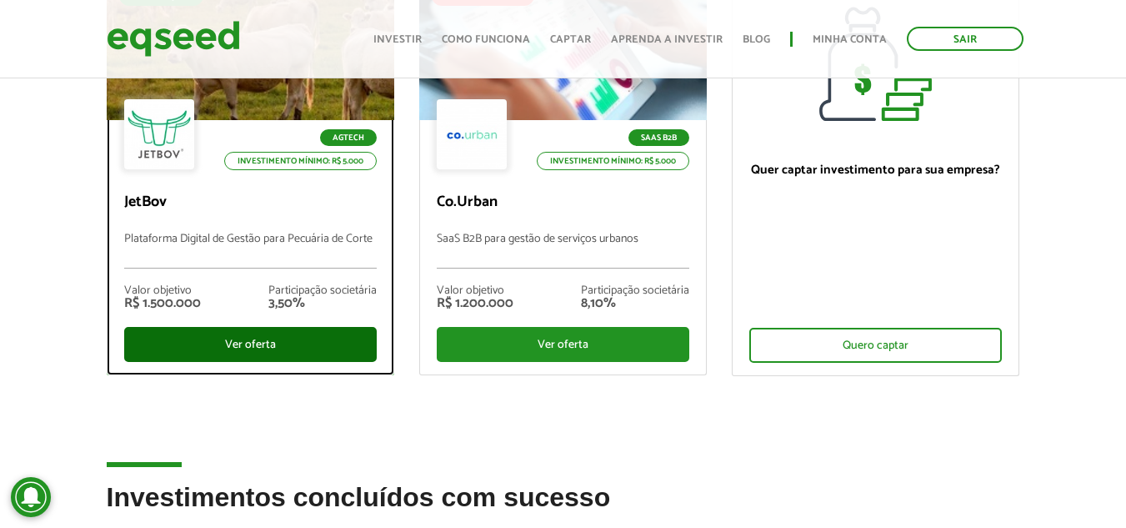
click at [228, 346] on div "Ver oferta" at bounding box center [250, 344] width 253 height 35
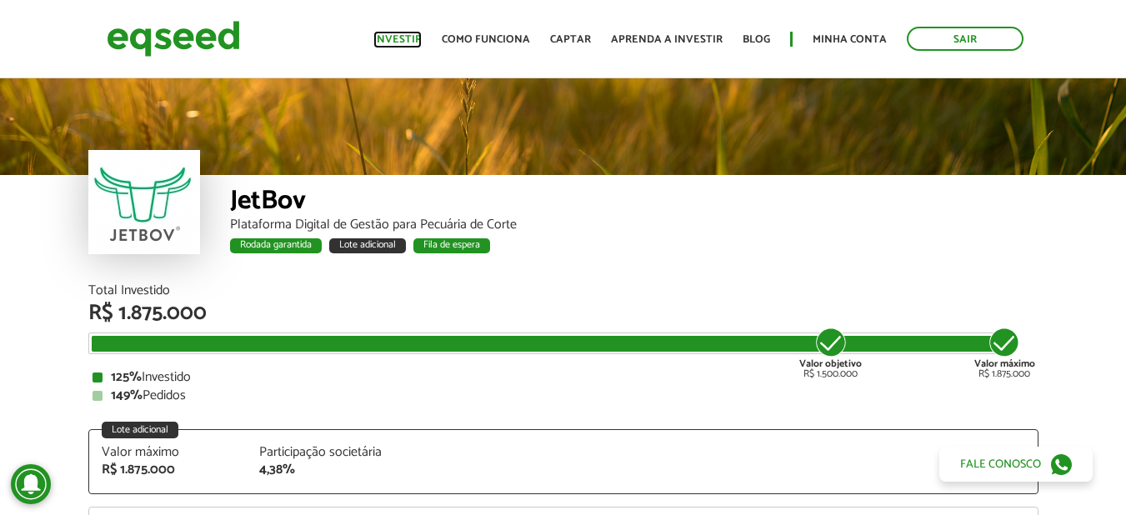
click at [408, 34] on link "Investir" at bounding box center [397, 39] width 48 height 11
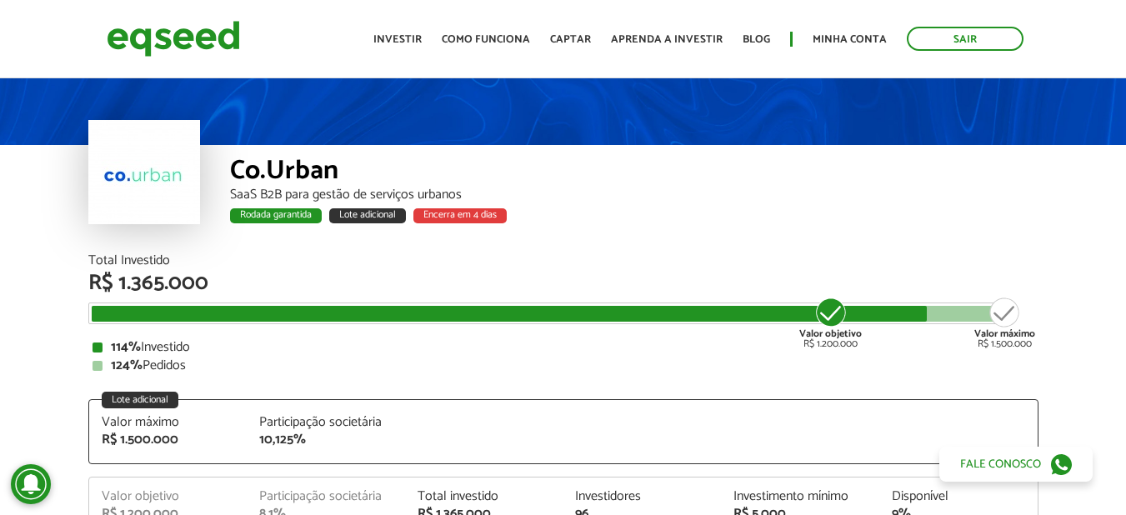
scroll to position [250, 0]
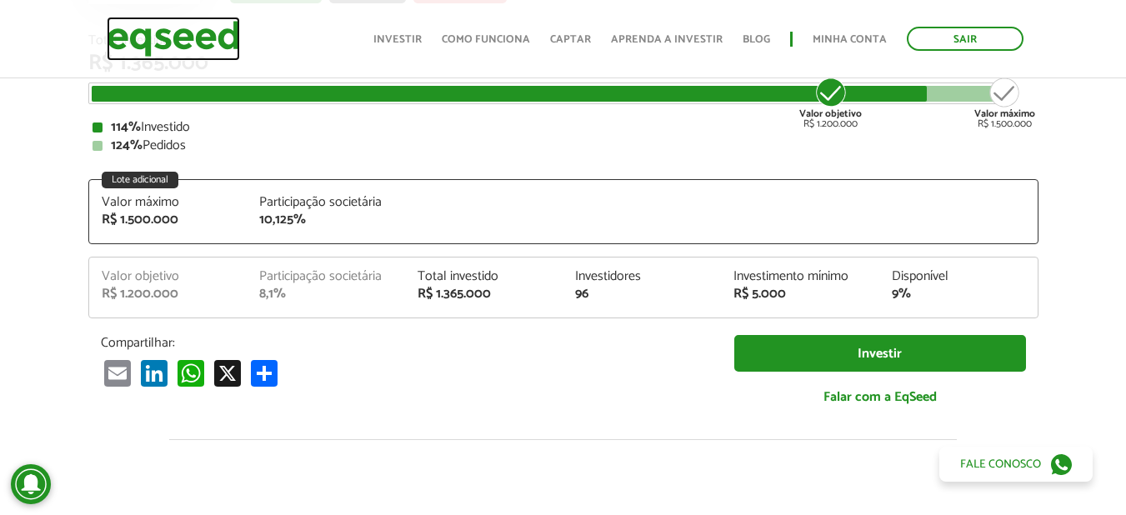
click at [212, 26] on img at bounding box center [173, 39] width 133 height 44
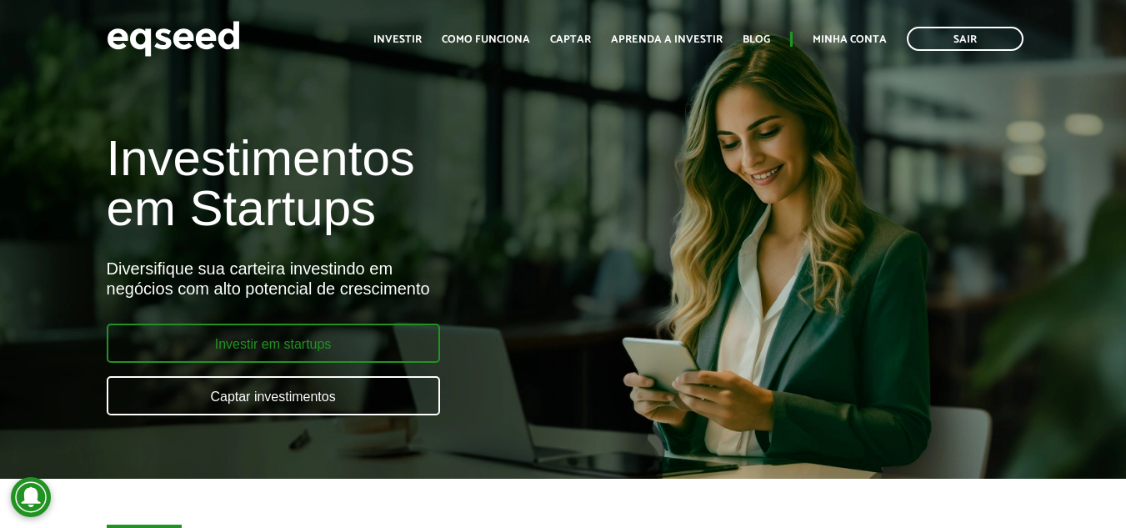
click at [310, 341] on link "Investir em startups" at bounding box center [273, 342] width 333 height 39
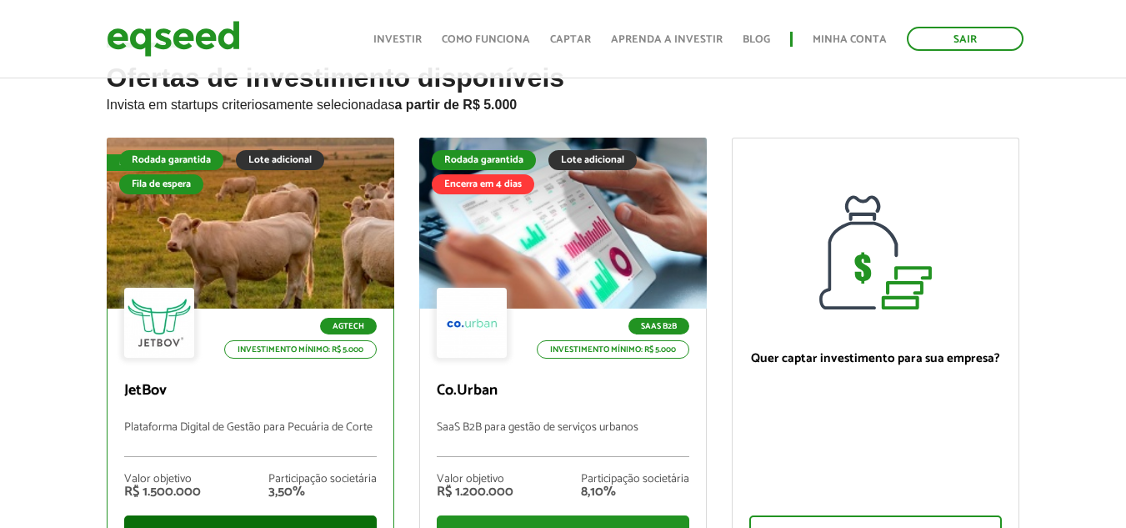
scroll to position [167, 0]
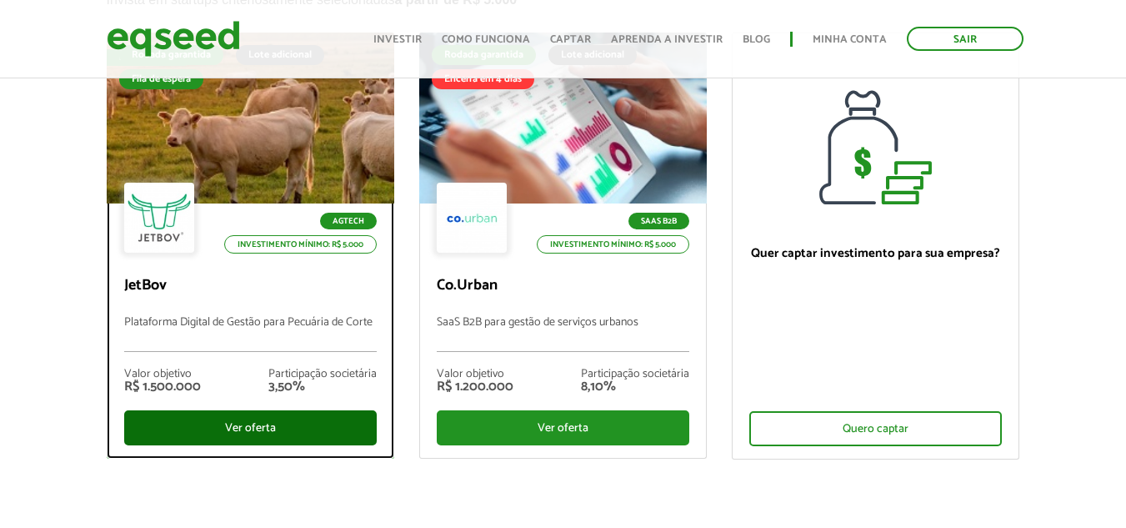
click at [241, 425] on div "Ver oferta" at bounding box center [250, 427] width 253 height 35
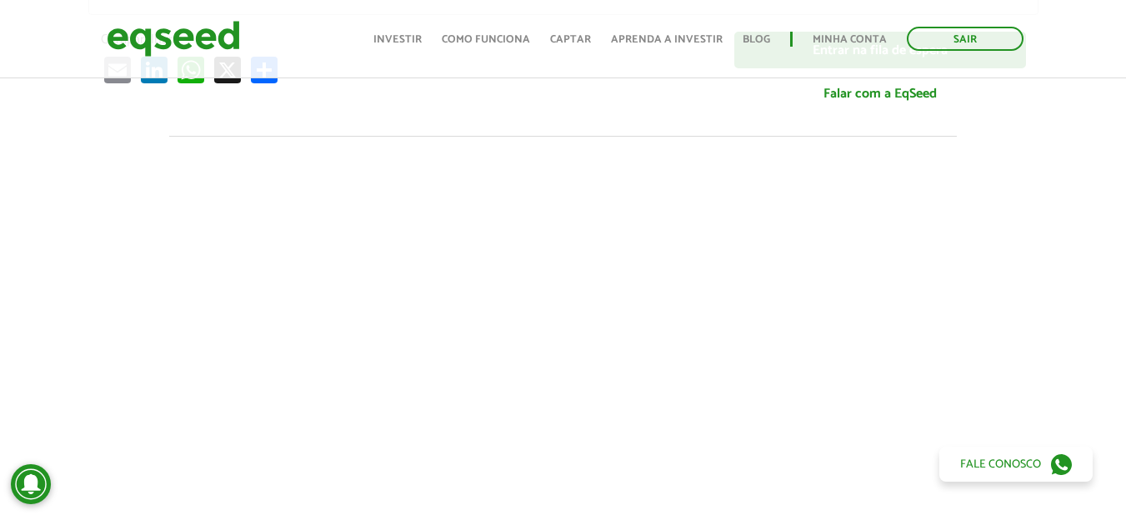
scroll to position [542, 0]
